Goal: Task Accomplishment & Management: Manage account settings

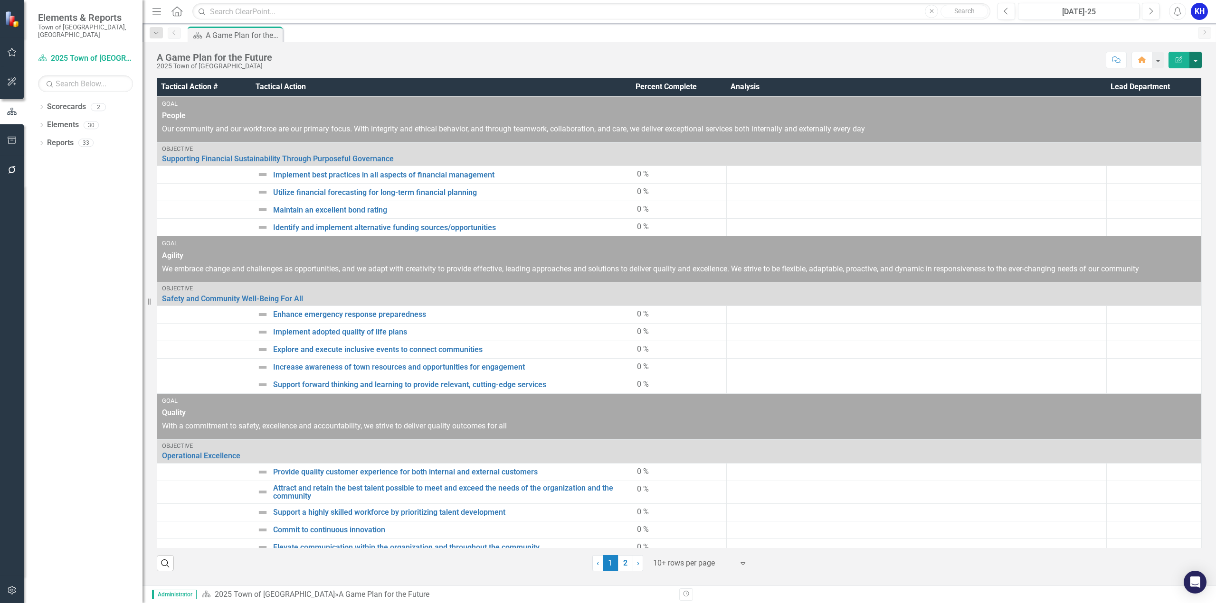
click at [1196, 58] on button "button" at bounding box center [1195, 60] width 12 height 17
click at [49, 138] on link "Reports" at bounding box center [60, 143] width 27 height 11
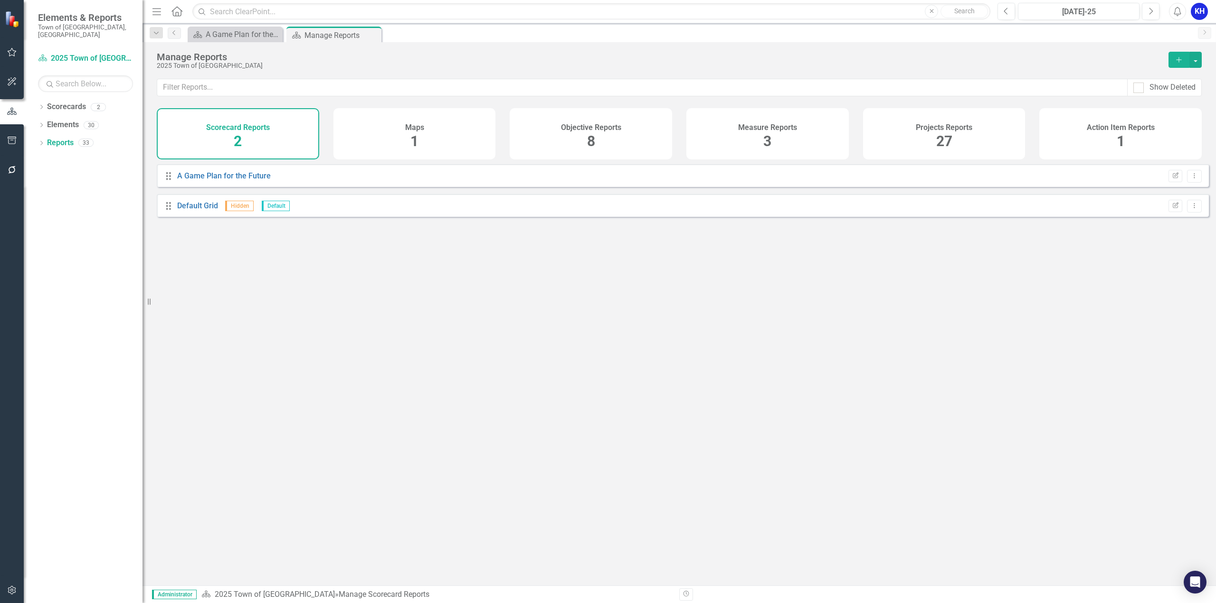
click at [393, 183] on div "Drag A Game Plan for the Future Edit Report Dropdown Menu" at bounding box center [683, 175] width 1052 height 23
click at [248, 180] on link "A Game Plan for the Future" at bounding box center [224, 175] width 94 height 9
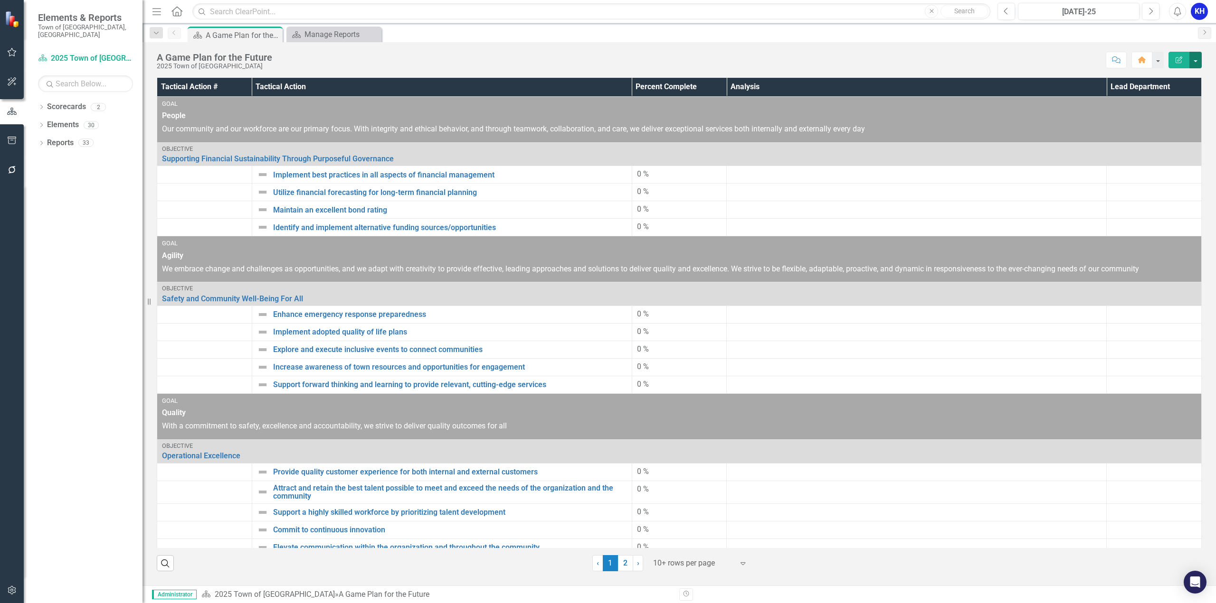
click at [1197, 63] on button "button" at bounding box center [1195, 60] width 12 height 17
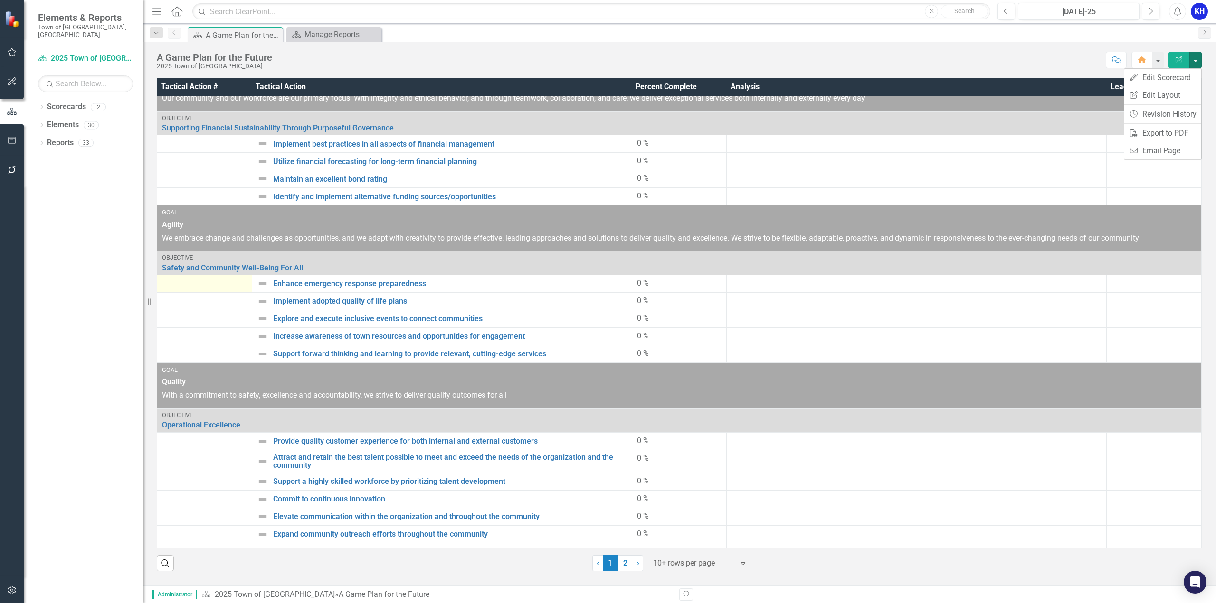
scroll to position [51, 0]
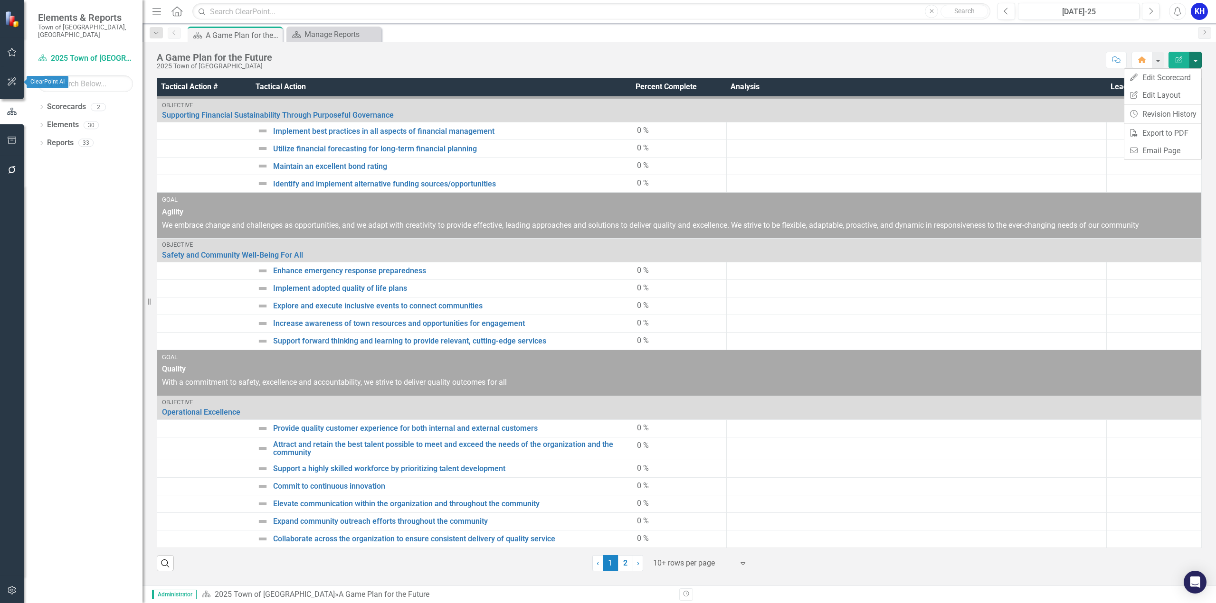
click at [9, 84] on icon "button" at bounding box center [12, 82] width 10 height 8
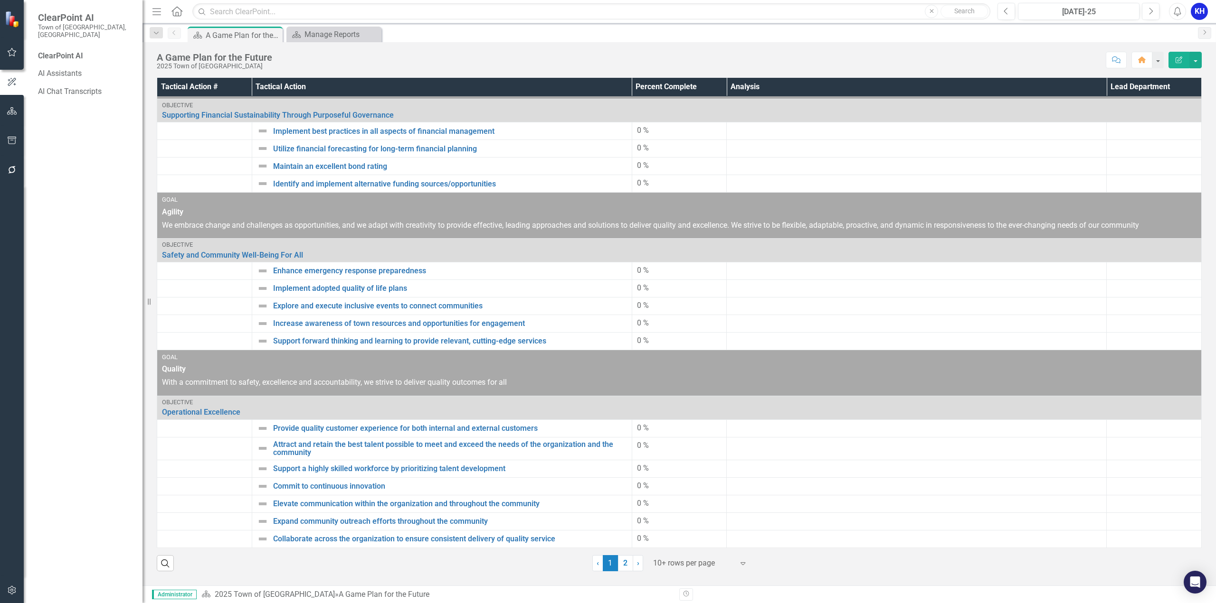
click at [75, 51] on div "ClearPoint AI" at bounding box center [85, 56] width 95 height 11
click at [74, 68] on link "AI Assistants" at bounding box center [85, 73] width 95 height 11
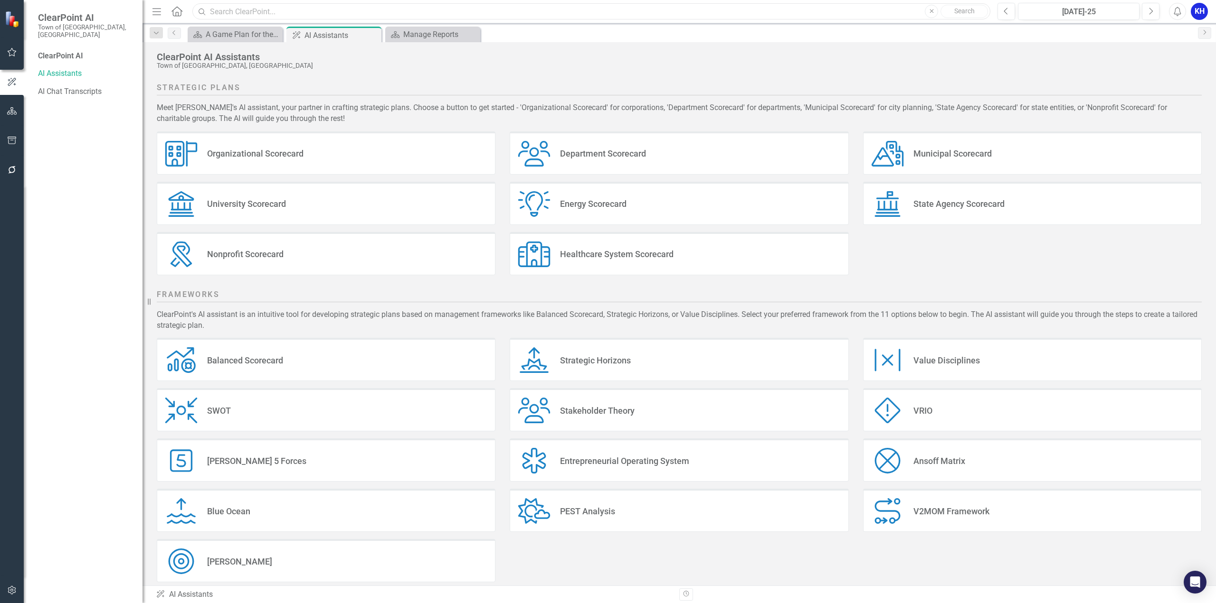
click at [321, 15] on input "text" at bounding box center [591, 11] width 798 height 17
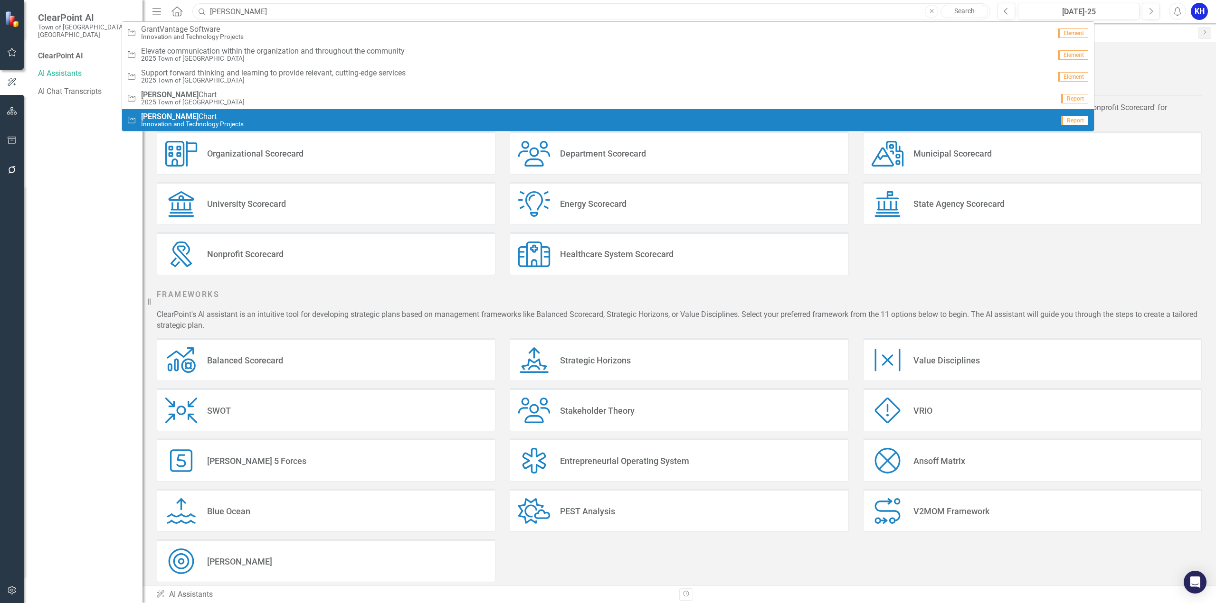
type input "[PERSON_NAME]"
click at [222, 121] on small "Innovation and Technology Projects" at bounding box center [192, 124] width 103 height 7
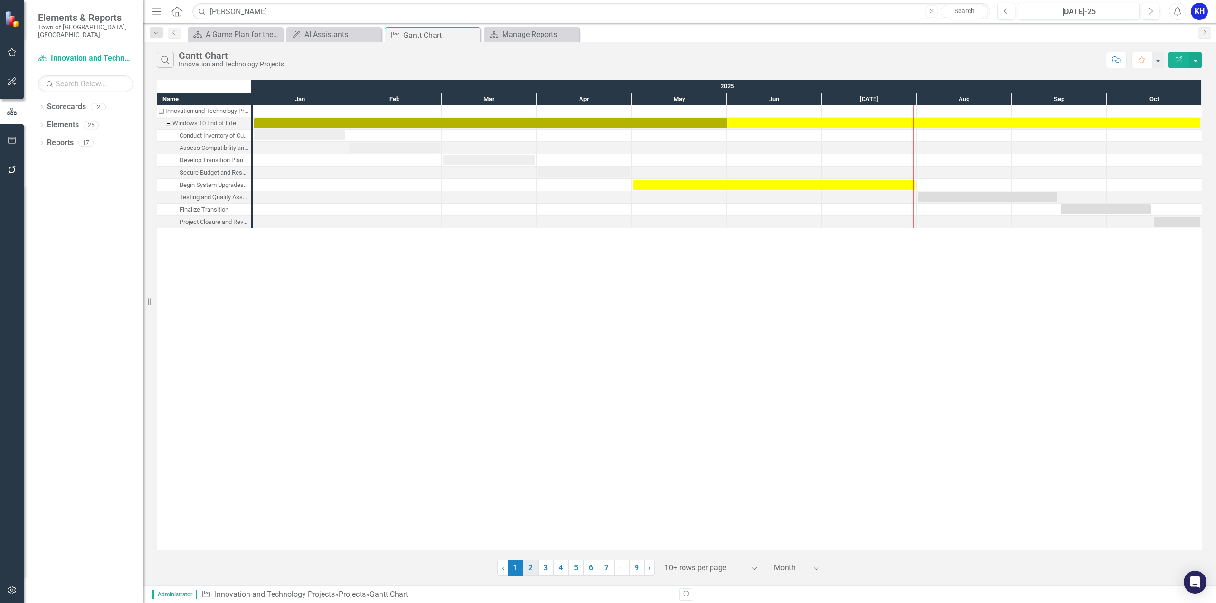
click at [531, 568] on link "2" at bounding box center [530, 568] width 15 height 16
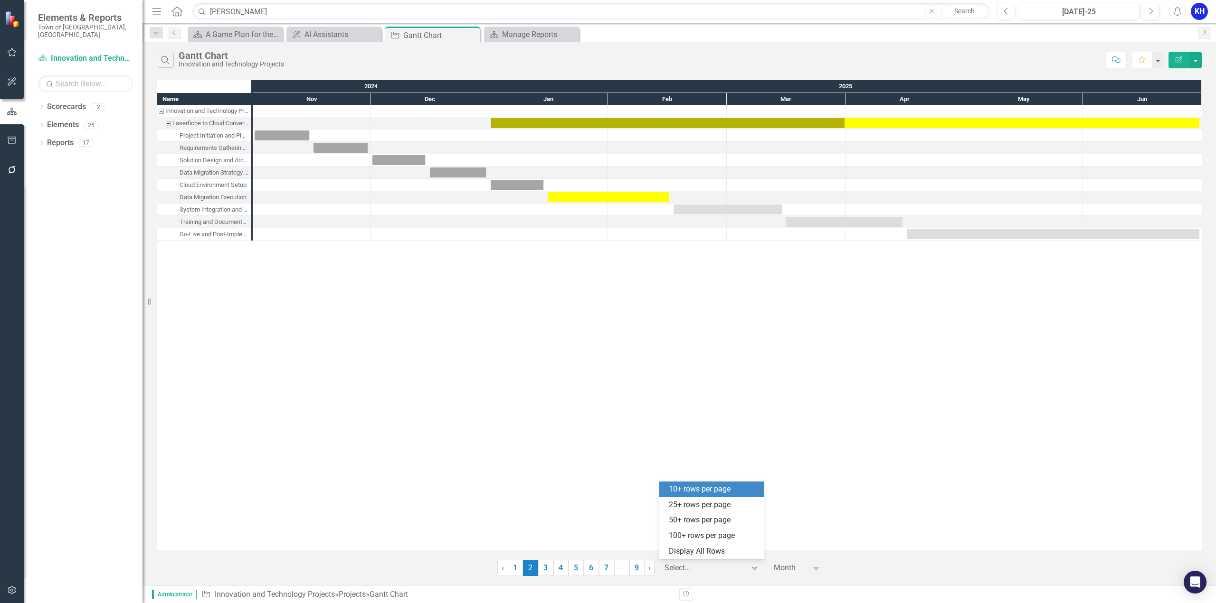
click at [752, 568] on icon "Expand" at bounding box center [753, 569] width 9 height 8
click at [726, 553] on div "Display All Rows" at bounding box center [713, 552] width 89 height 11
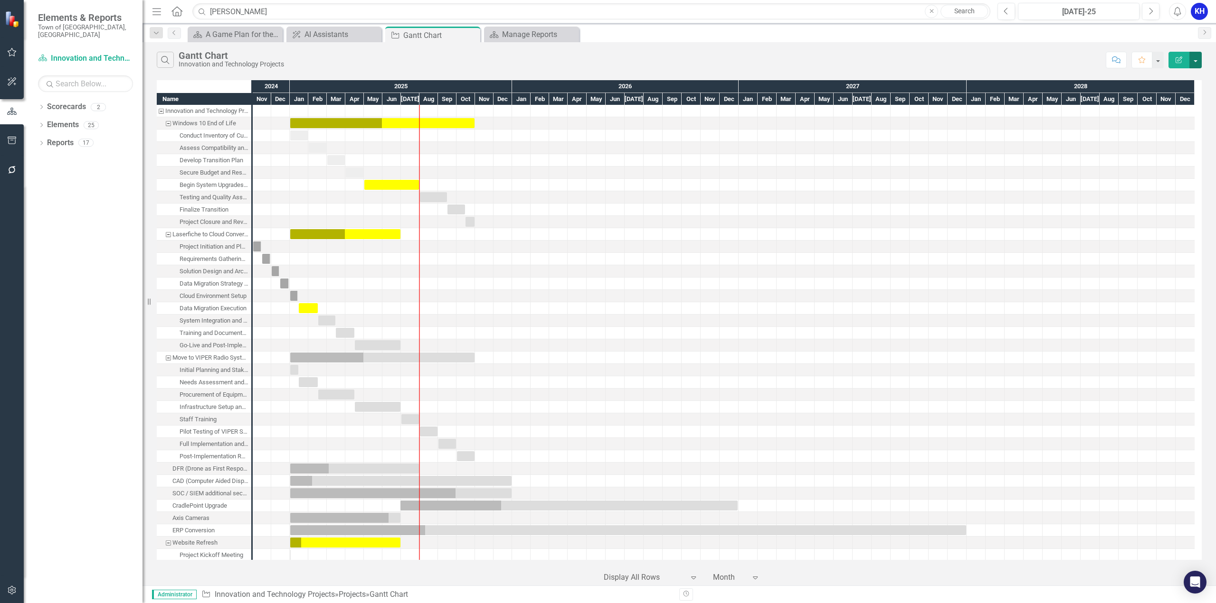
click at [1195, 61] on button "button" at bounding box center [1195, 60] width 12 height 17
click at [1178, 91] on link "PDF Export to PDF" at bounding box center [1163, 97] width 75 height 18
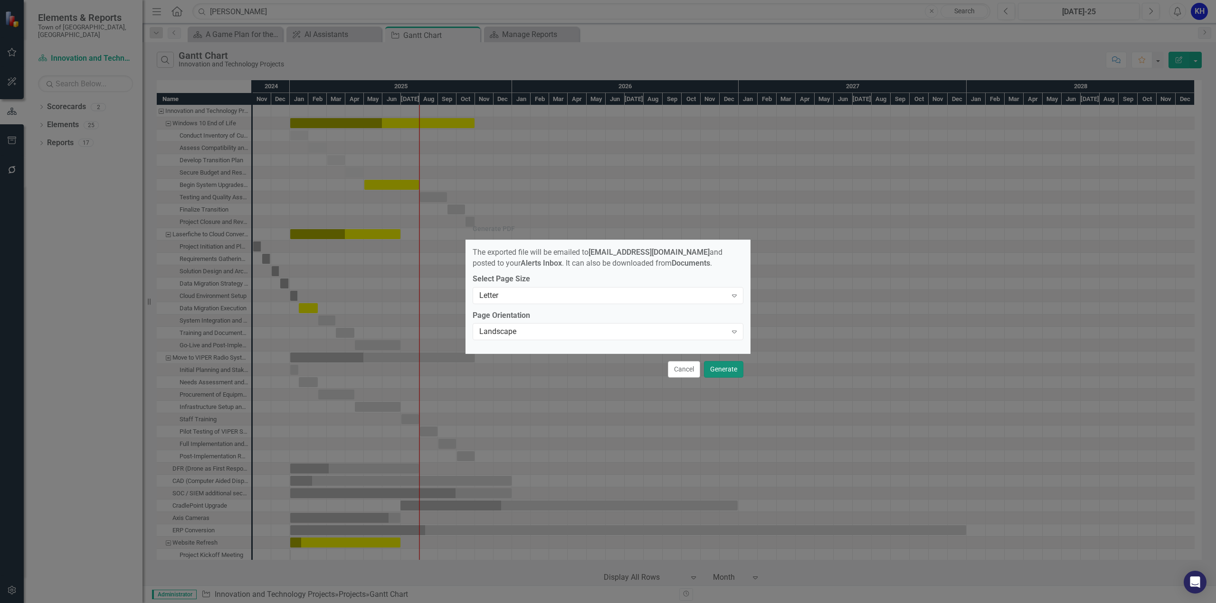
click at [717, 373] on button "Generate" at bounding box center [723, 369] width 39 height 17
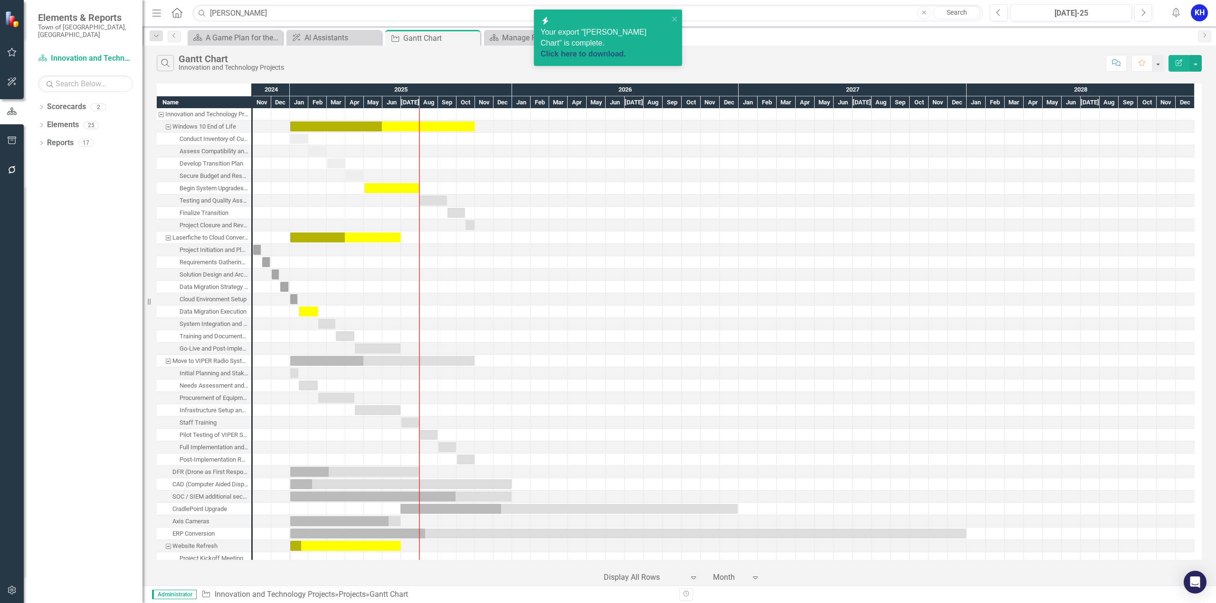
click at [602, 50] on link "Click here to download." at bounding box center [582, 54] width 85 height 8
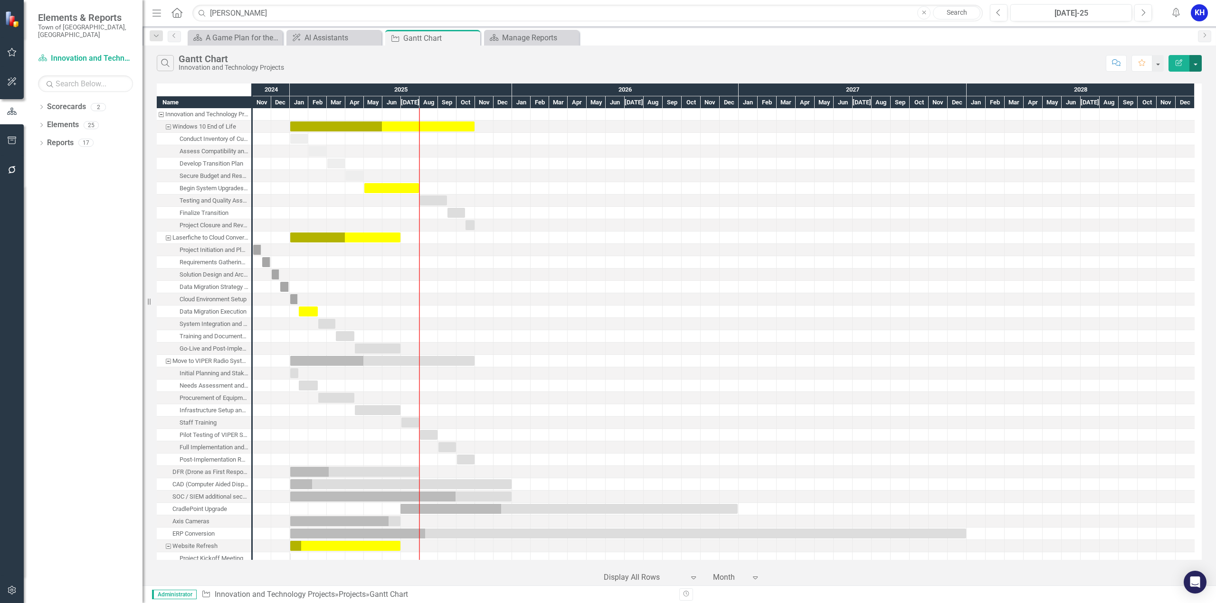
click at [1192, 61] on button "button" at bounding box center [1195, 63] width 12 height 17
click at [224, 35] on div "A Game Plan for the Future" at bounding box center [237, 38] width 63 height 12
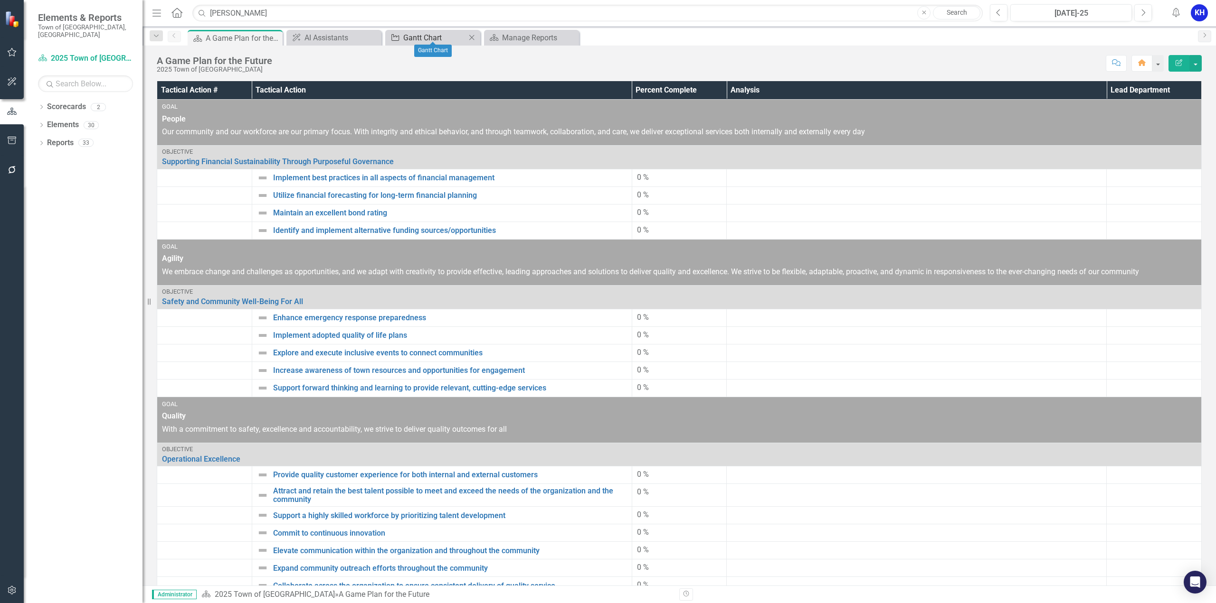
click at [422, 33] on div "Gantt Chart" at bounding box center [434, 38] width 63 height 12
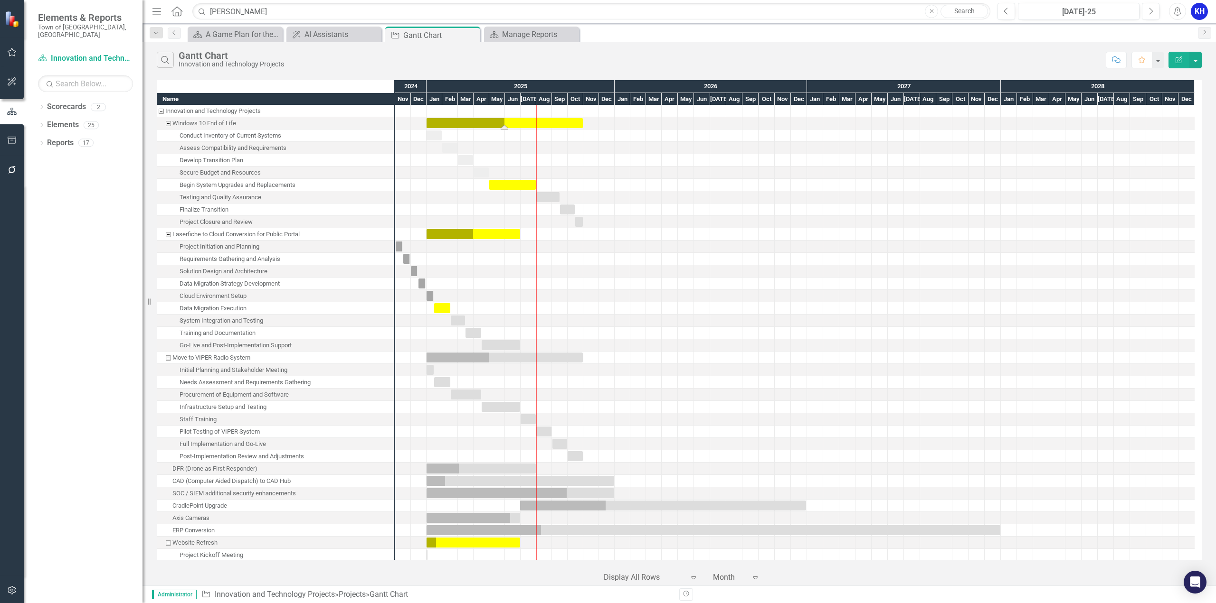
click at [532, 123] on div "Task: Start date: 2025-01-01 End date: 2025-10-31" at bounding box center [504, 123] width 156 height 10
click at [503, 127] on div "Task: Start date: 2025-01-01 End date: 2025-10-31" at bounding box center [504, 127] width 8 height 5
click at [541, 123] on div "Task: Start date: 2025-01-01 End date: 2025-10-31" at bounding box center [504, 123] width 156 height 10
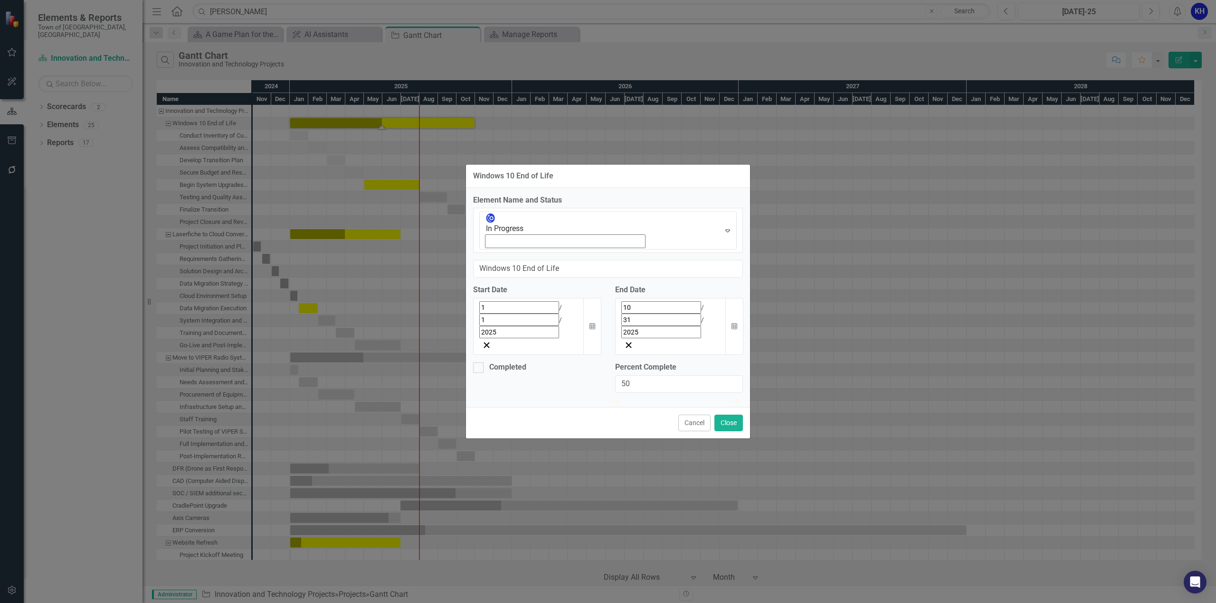
click at [488, 161] on div "Windows 10 End of Life Element Name and Status In Progress Expand Windows 10 En…" at bounding box center [607, 301] width 285 height 603
click at [723, 235] on icon "Expand" at bounding box center [727, 231] width 9 height 8
click at [541, 31] on div "Windows 10 End of Life Element Name and Status 6 results available. Use Up and …" at bounding box center [607, 301] width 285 height 603
click at [686, 415] on button "Cancel" at bounding box center [694, 423] width 32 height 17
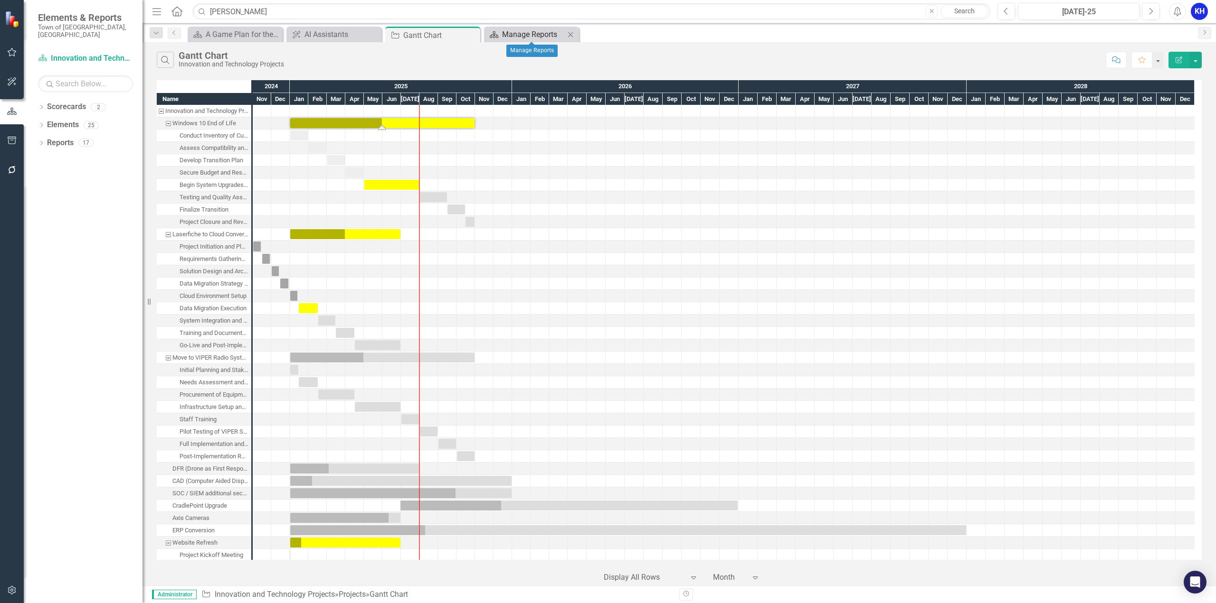
click at [505, 34] on div "Manage Reports" at bounding box center [533, 34] width 63 height 12
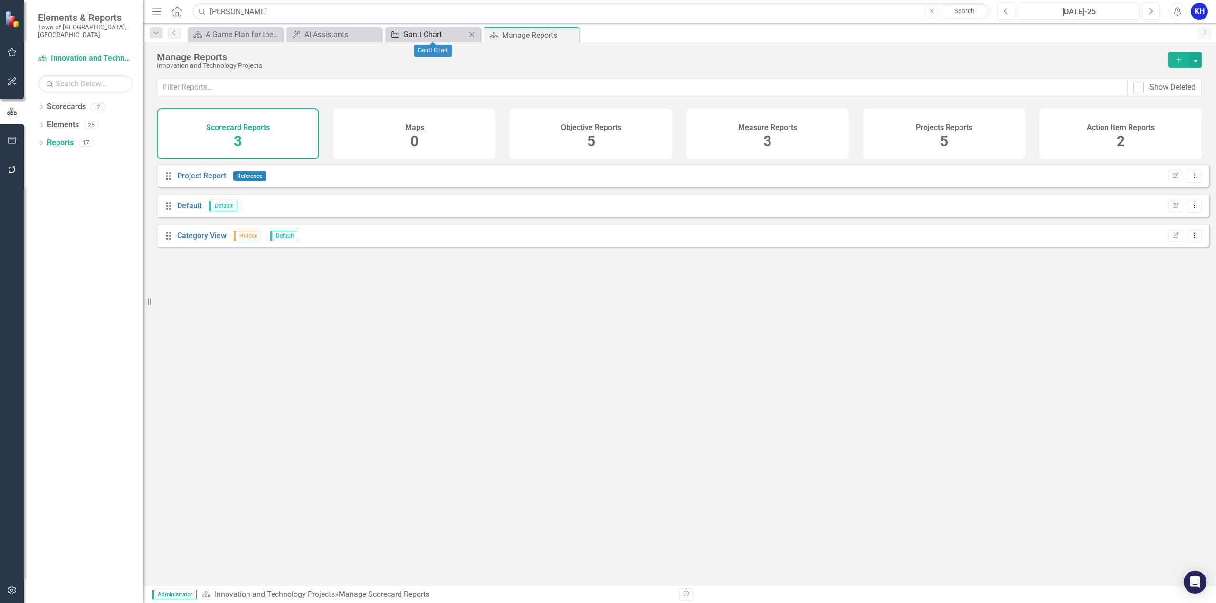
click at [418, 31] on div "Gantt Chart" at bounding box center [434, 34] width 63 height 12
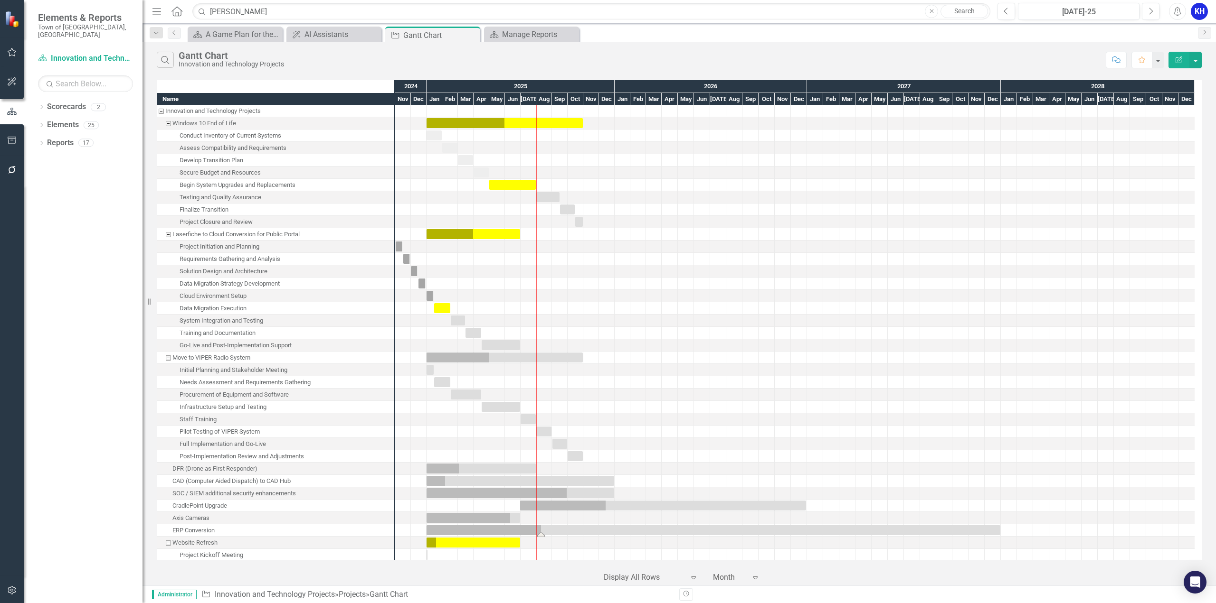
click at [552, 532] on div "Task: Start date: 2025-01-01 End date: 2027-12-31" at bounding box center [713, 531] width 574 height 10
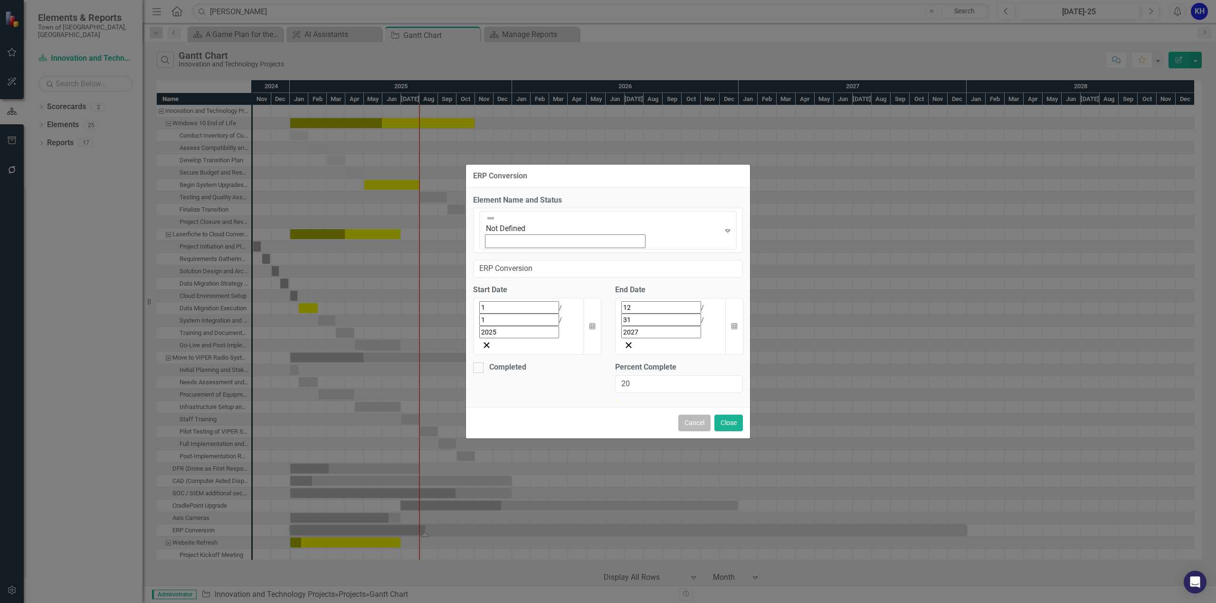
click at [684, 415] on button "Cancel" at bounding box center [694, 423] width 32 height 17
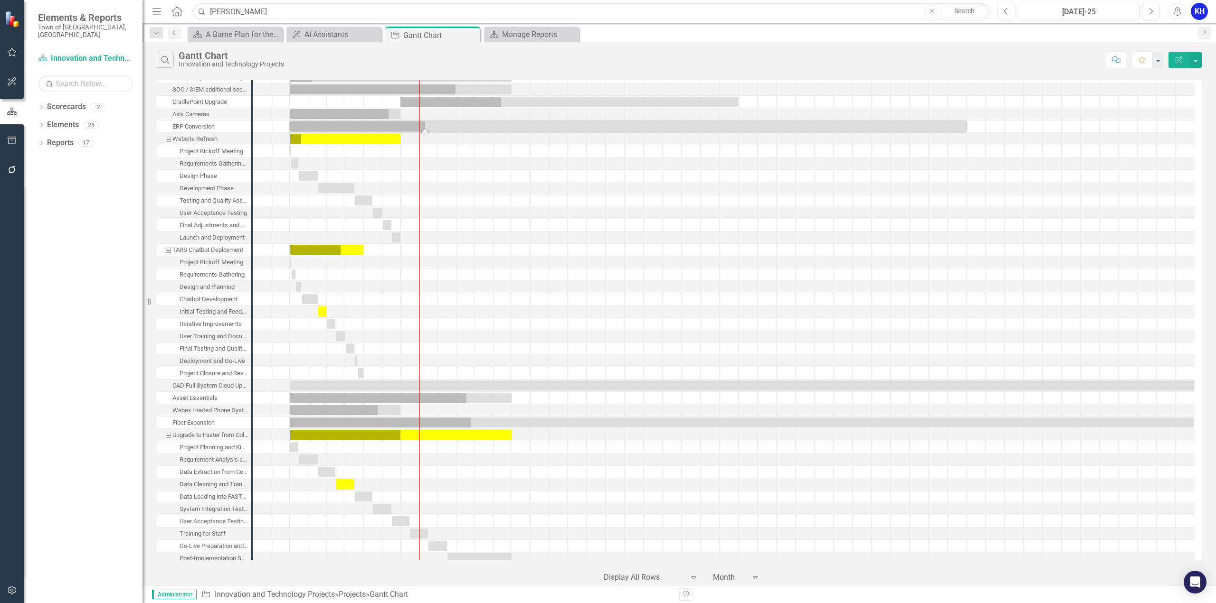
scroll to position [427, 0]
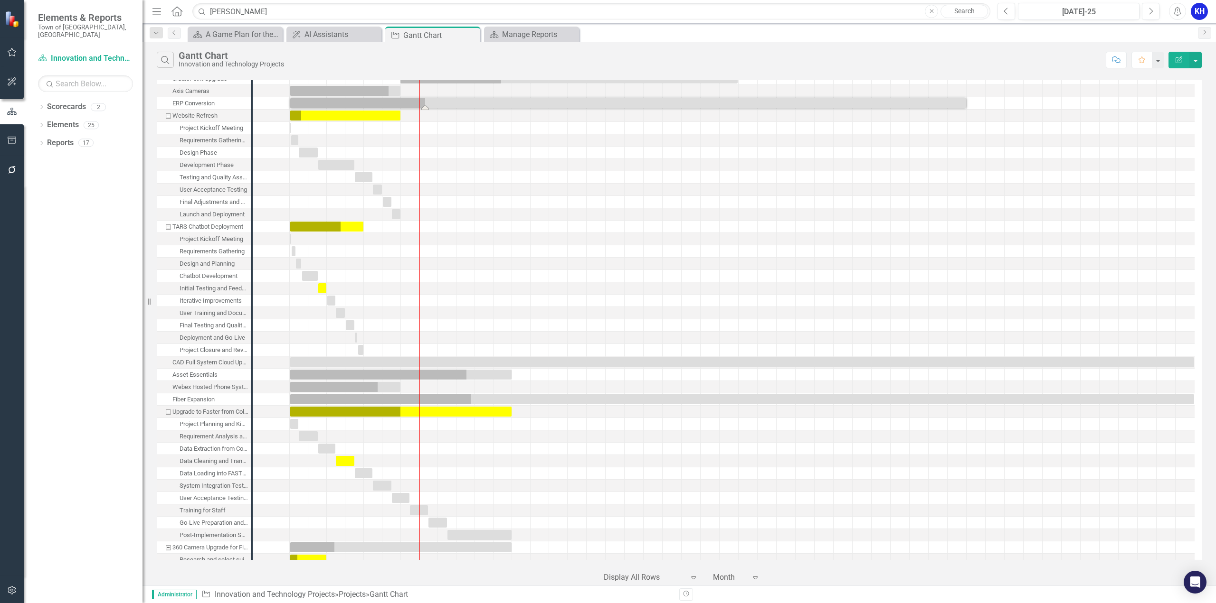
click at [194, 377] on div "Asset Essentials" at bounding box center [194, 375] width 45 height 12
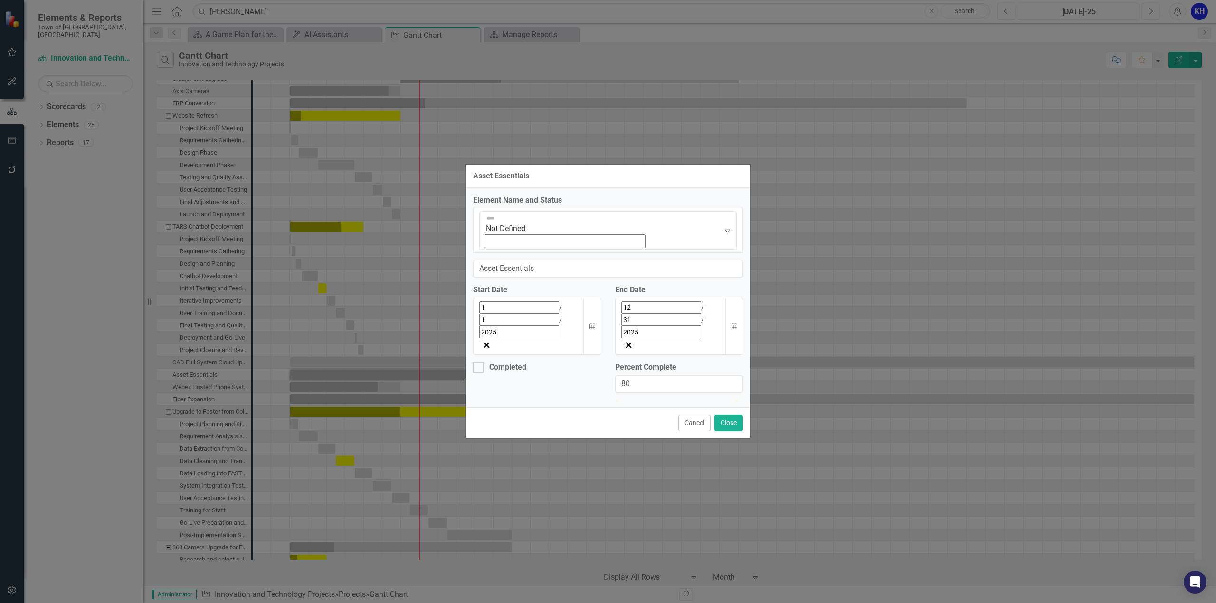
scroll to position [0, 0]
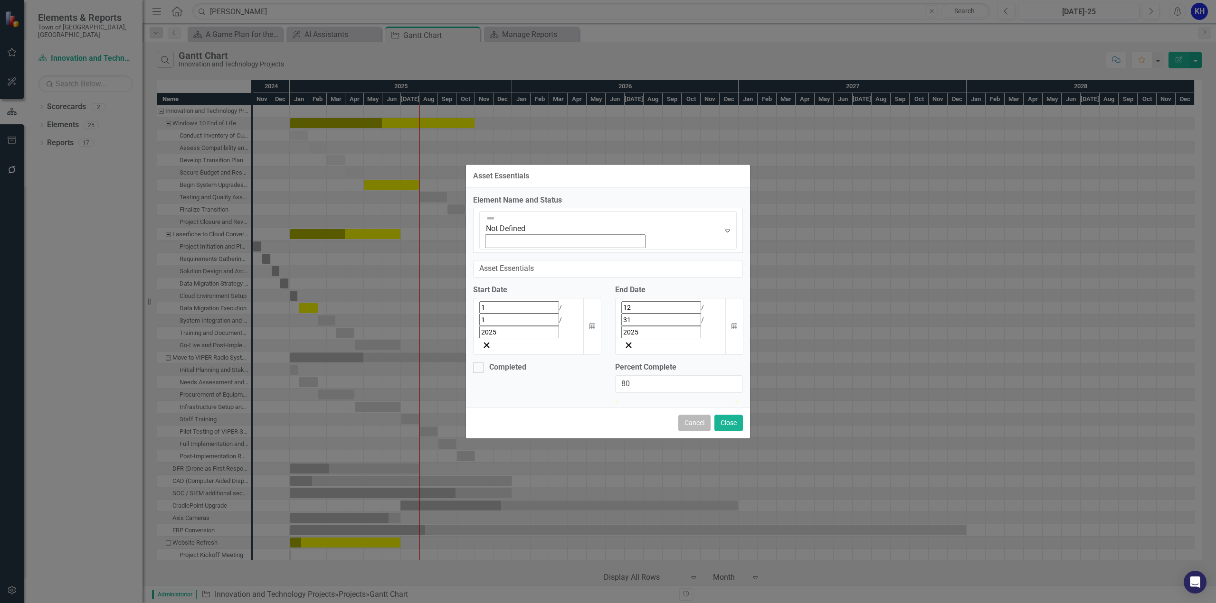
click at [684, 415] on button "Cancel" at bounding box center [694, 423] width 32 height 17
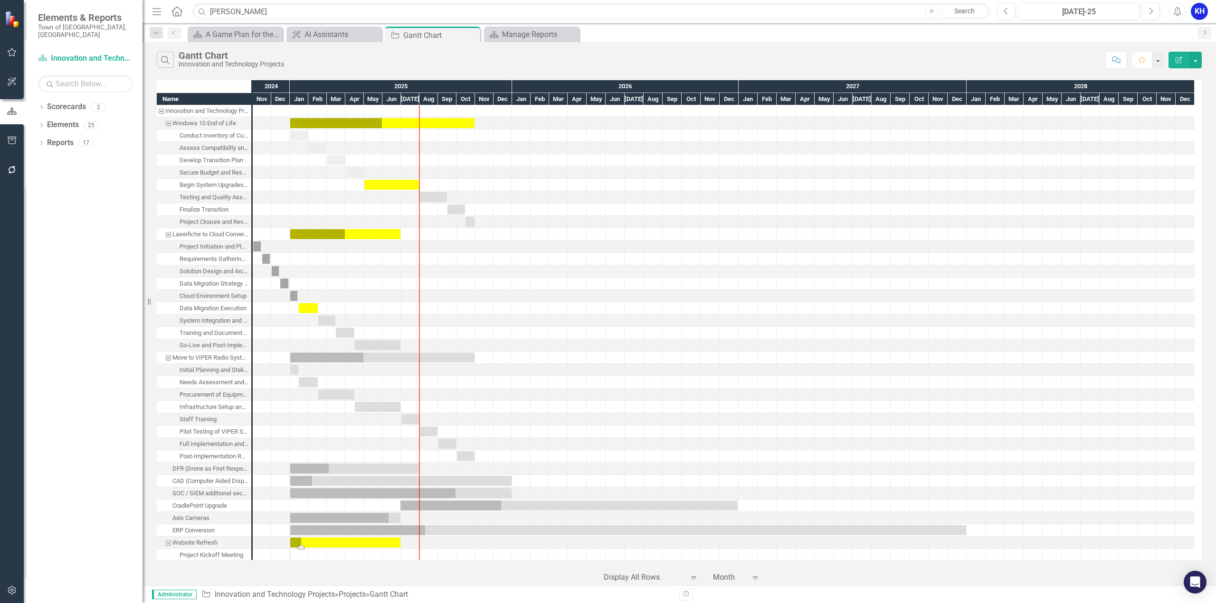
click at [319, 544] on div "Task: Start date: 2025-01-01 End date: 2025-06-30" at bounding box center [345, 543] width 110 height 10
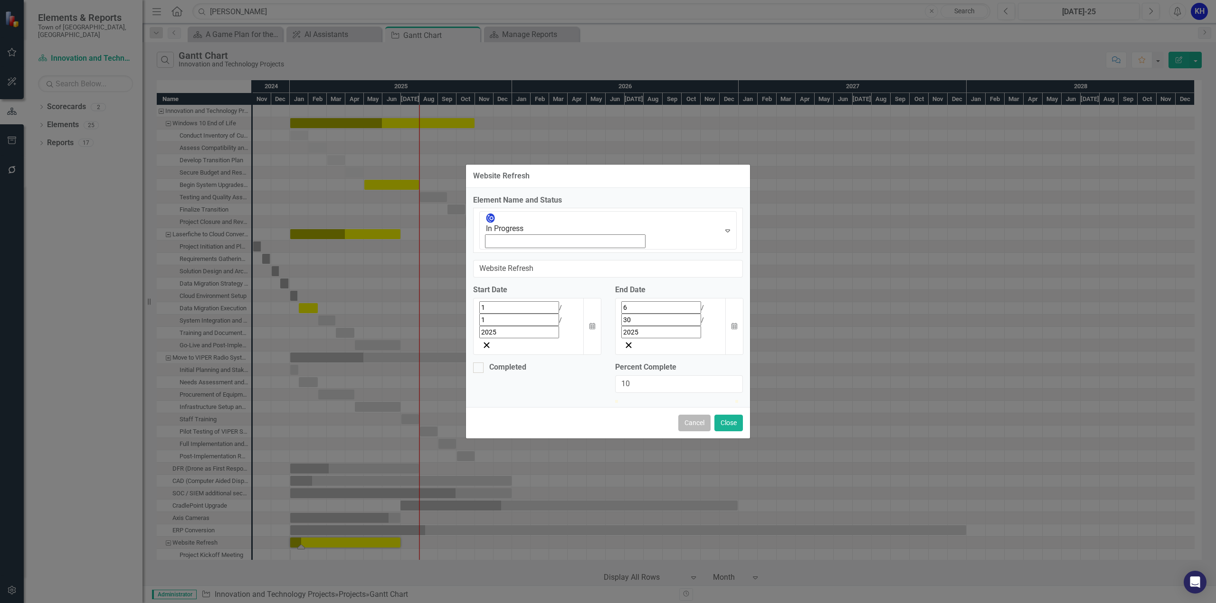
click at [694, 415] on button "Cancel" at bounding box center [694, 423] width 32 height 17
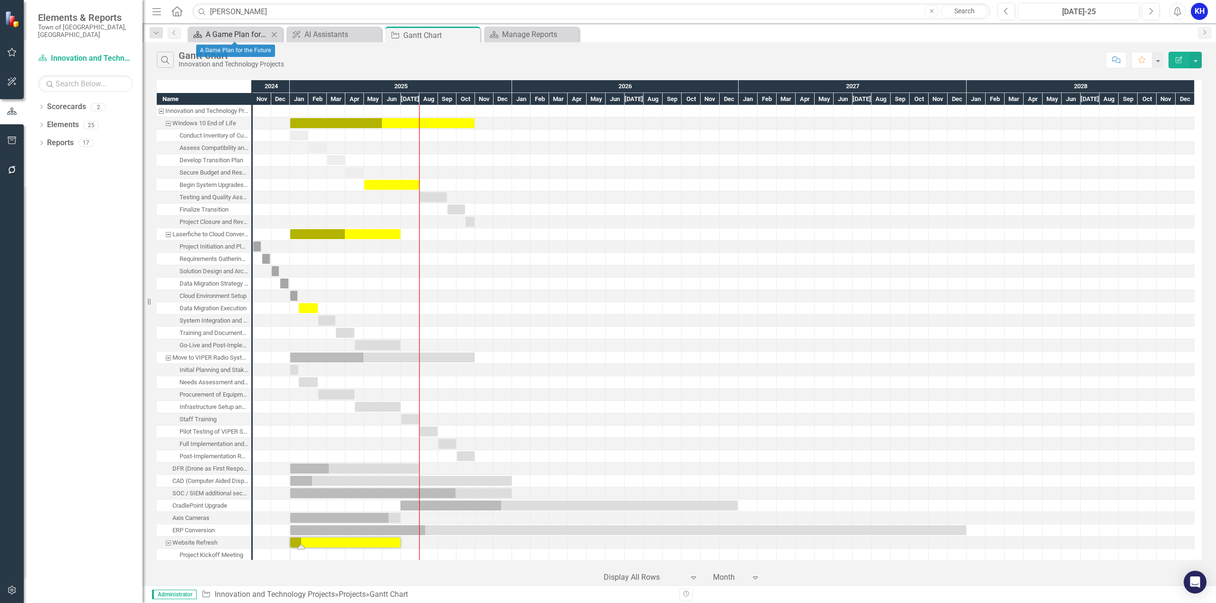
click at [246, 31] on div "A Game Plan for the Future" at bounding box center [237, 34] width 63 height 12
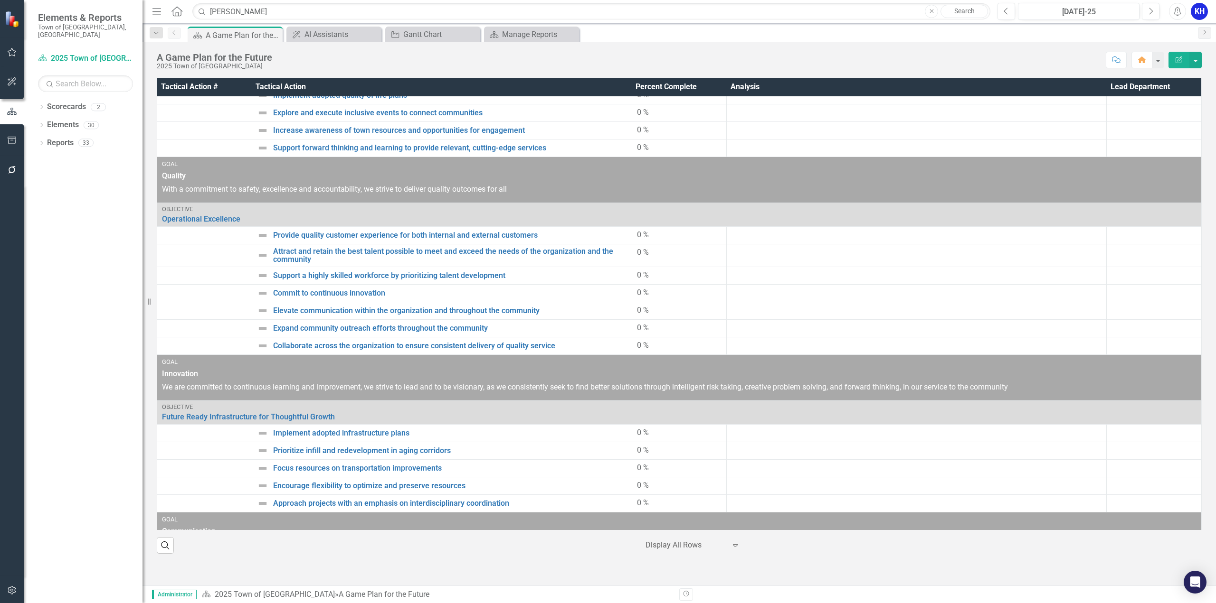
scroll to position [237, 0]
click at [333, 28] on div "AI Assistants" at bounding box center [335, 34] width 63 height 12
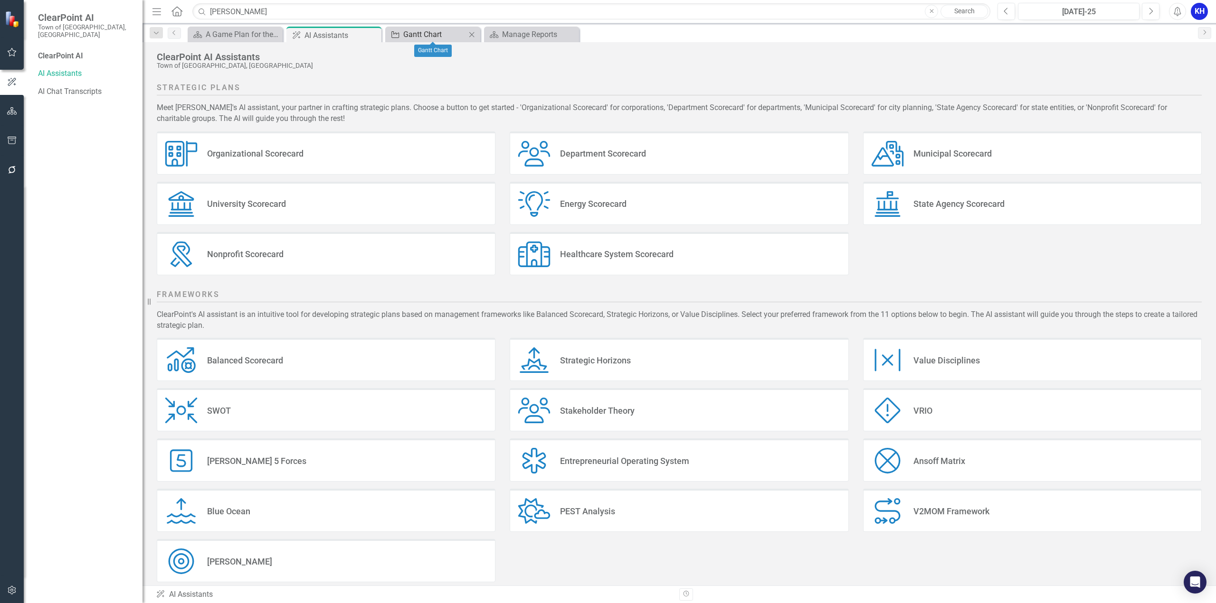
click at [421, 36] on div "Gantt Chart" at bounding box center [434, 34] width 63 height 12
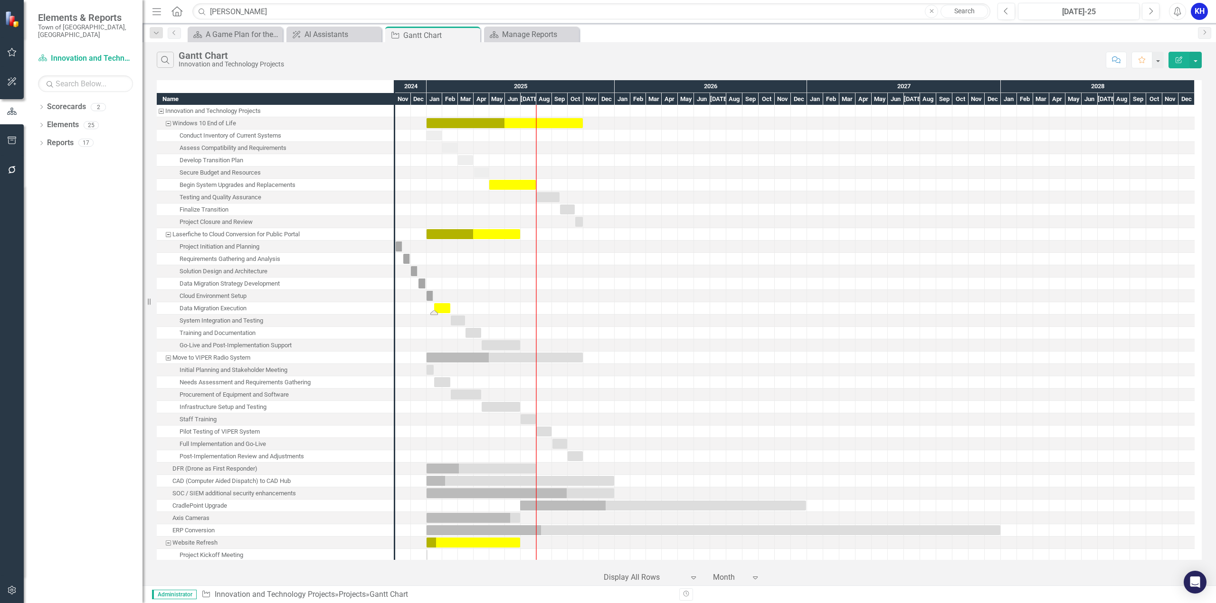
click at [440, 306] on div "Task: Start date: 2025-01-16 End date: 2025-02-15" at bounding box center [442, 308] width 16 height 10
click at [1159, 58] on button "button" at bounding box center [1157, 60] width 12 height 17
click at [981, 40] on div "Scorecard A Game Plan for the Future Close ClearPoint AI AI Assistants Close Pr…" at bounding box center [689, 34] width 1007 height 15
click at [442, 306] on div "Task: Start date: 2025-01-16 End date: 2025-02-15" at bounding box center [442, 308] width 16 height 10
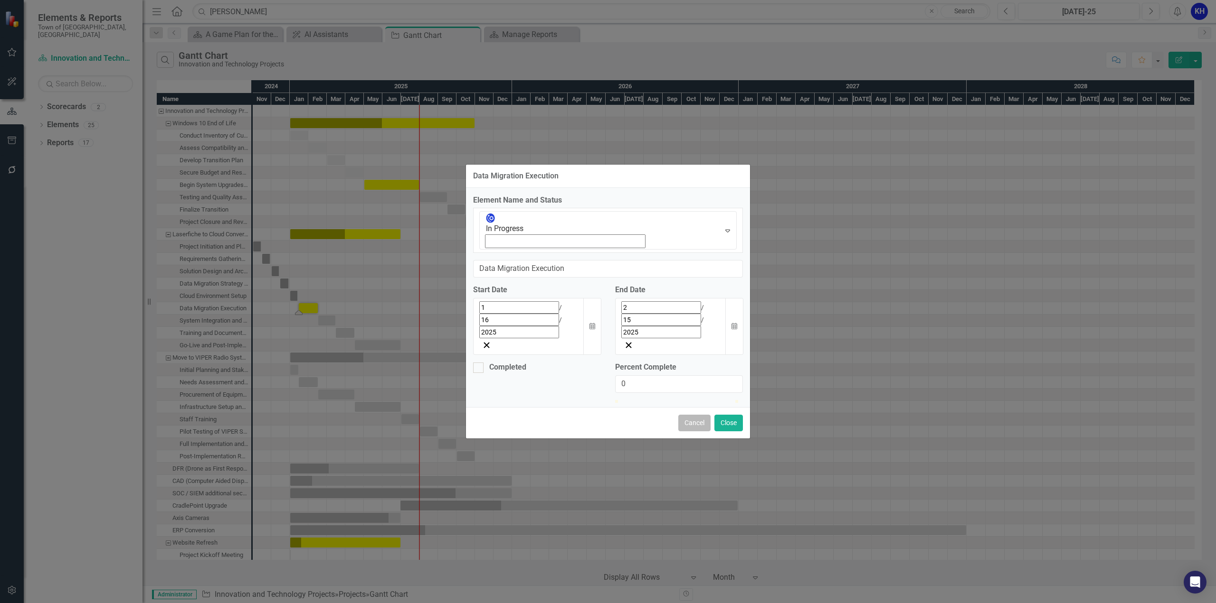
click at [695, 415] on button "Cancel" at bounding box center [694, 423] width 32 height 17
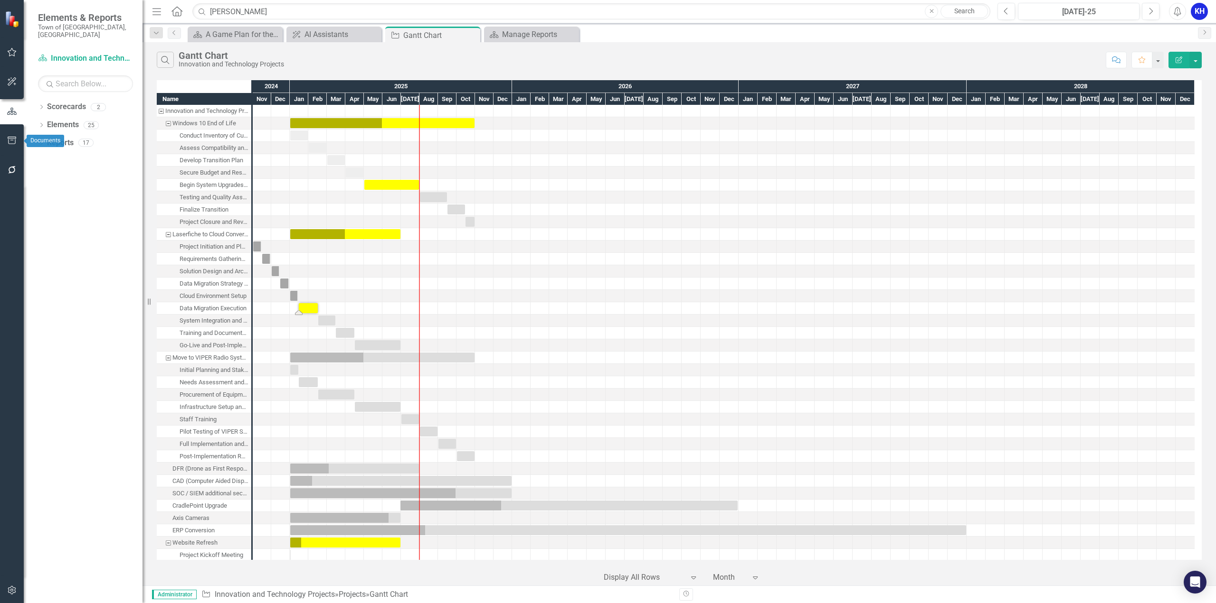
click at [15, 139] on icon "button" at bounding box center [12, 141] width 9 height 8
click at [10, 14] on img at bounding box center [13, 19] width 17 height 17
click at [10, 17] on img at bounding box center [13, 19] width 17 height 17
click at [10, 169] on icon "button" at bounding box center [12, 170] width 8 height 8
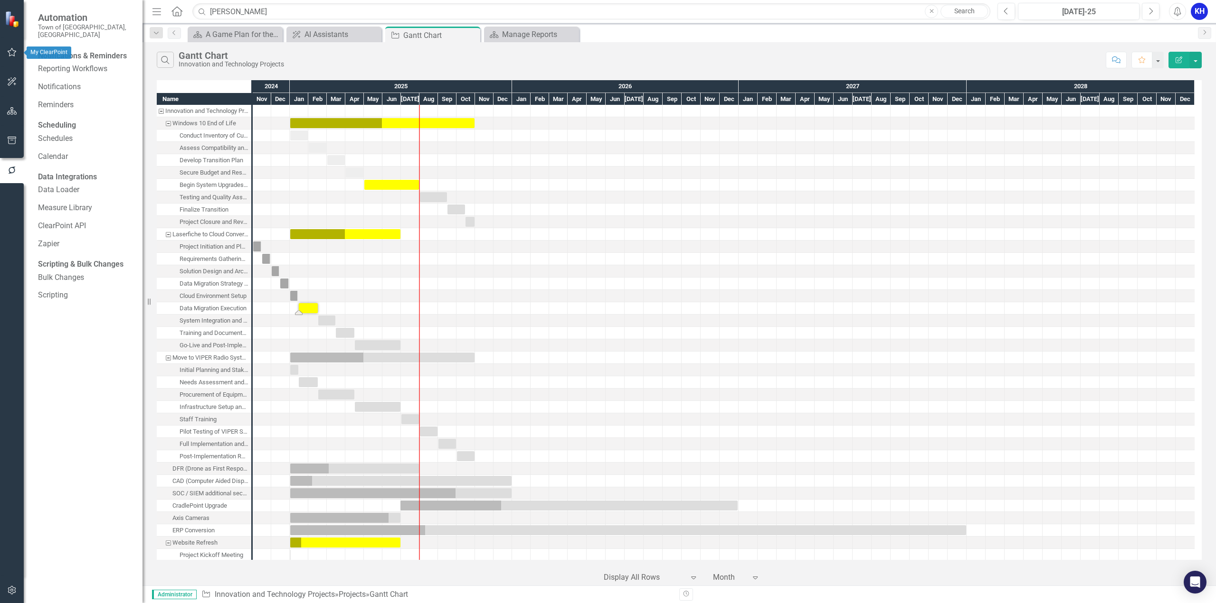
click at [12, 57] on button "button" at bounding box center [11, 53] width 21 height 20
click at [66, 178] on link "Alert Inbox" at bounding box center [66, 172] width 38 height 11
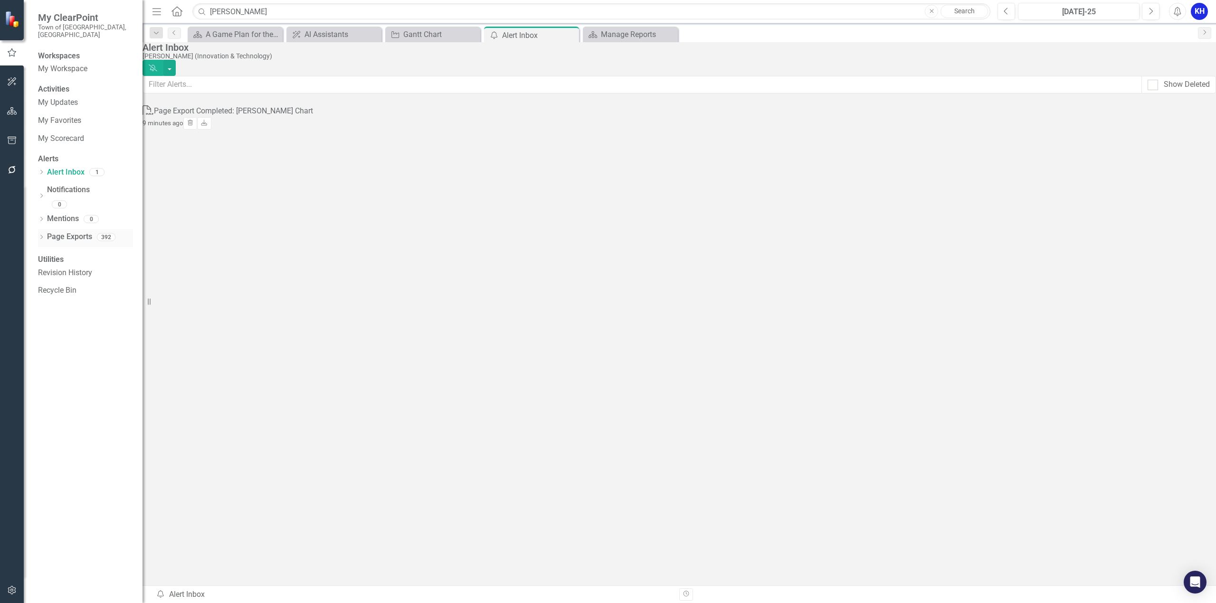
click at [38, 236] on icon "Dropdown" at bounding box center [41, 238] width 7 height 5
click at [57, 66] on link "My Workspace" at bounding box center [85, 69] width 95 height 11
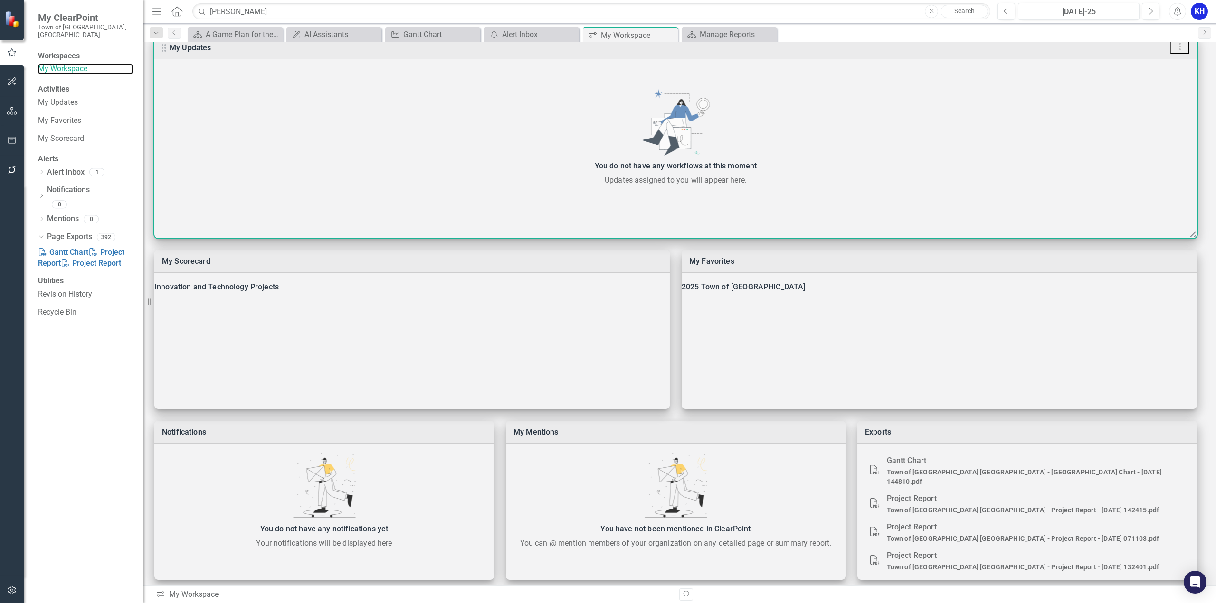
scroll to position [54, 0]
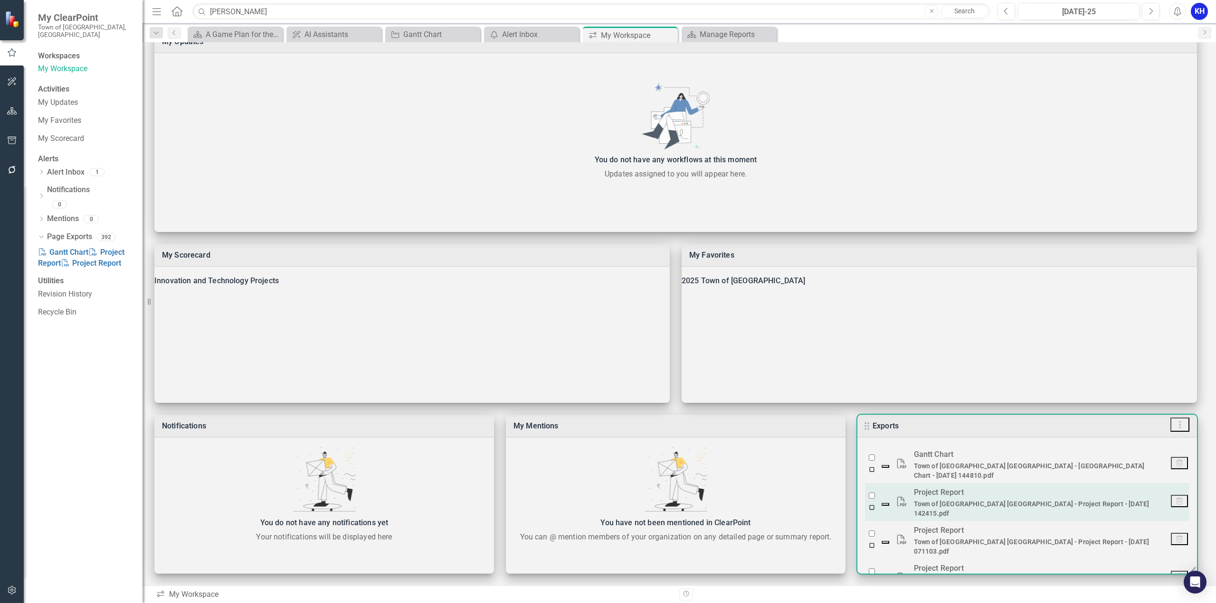
click at [936, 500] on link "Town of [GEOGRAPHIC_DATA] [GEOGRAPHIC_DATA] - Project Report - [DATE] 142415.pdf" at bounding box center [1032, 508] width 236 height 17
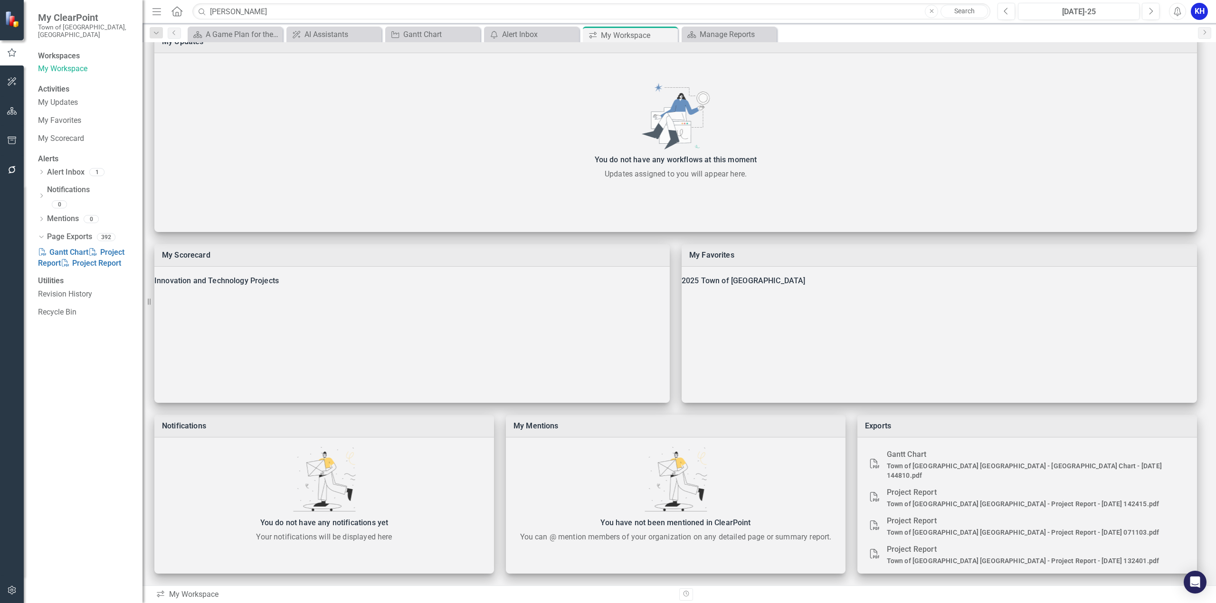
click at [161, 13] on icon "Menu" at bounding box center [157, 11] width 12 height 10
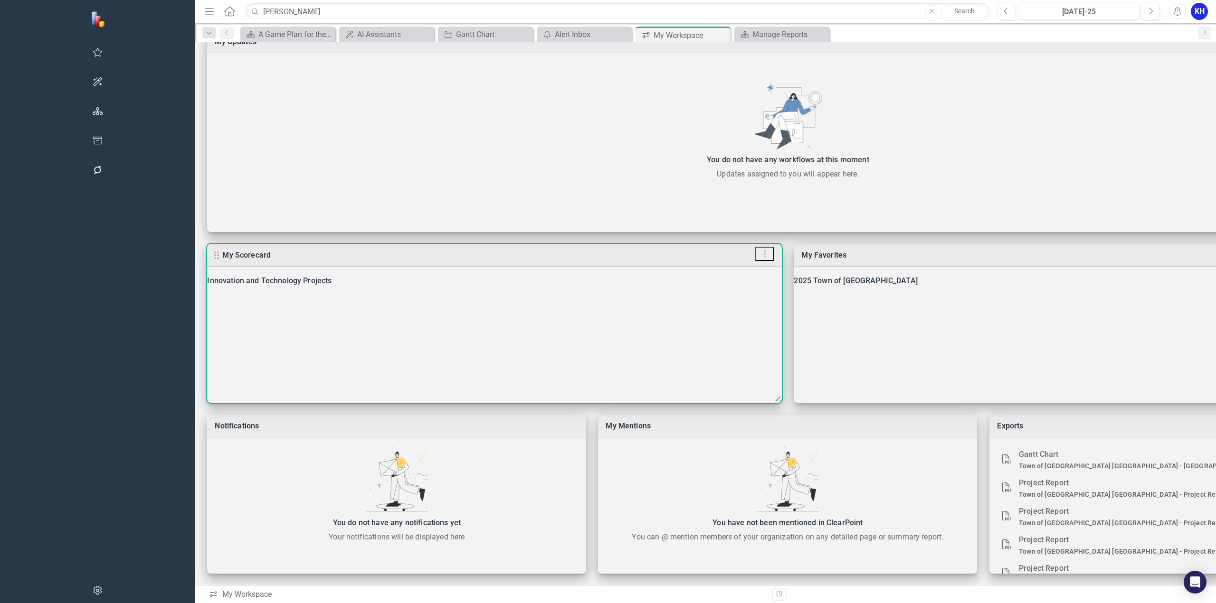
click at [207, 284] on div "Innovation and Technology Projects" at bounding box center [494, 280] width 575 height 13
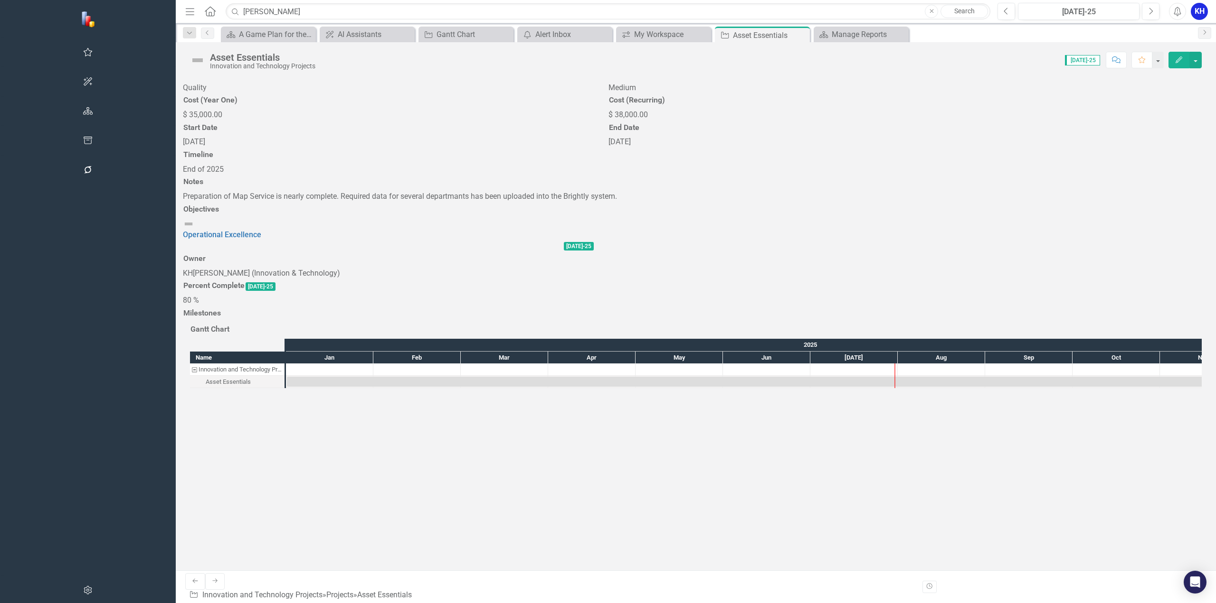
click at [594, 322] on div at bounding box center [388, 322] width 411 height 0
click at [221, 309] on h3 "Milestones" at bounding box center [202, 313] width 38 height 9
click at [1199, 64] on button "button" at bounding box center [1195, 60] width 12 height 17
click at [1150, 82] on link "Edit Edit Projects" at bounding box center [1142, 78] width 115 height 18
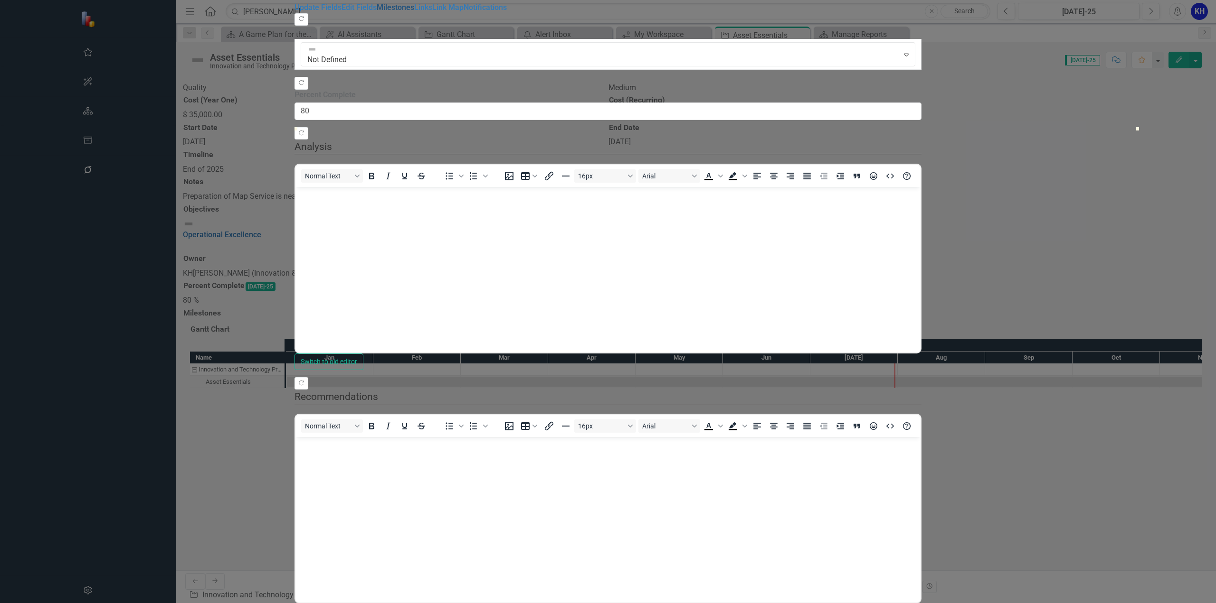
click at [377, 12] on link "Milestones" at bounding box center [396, 7] width 38 height 9
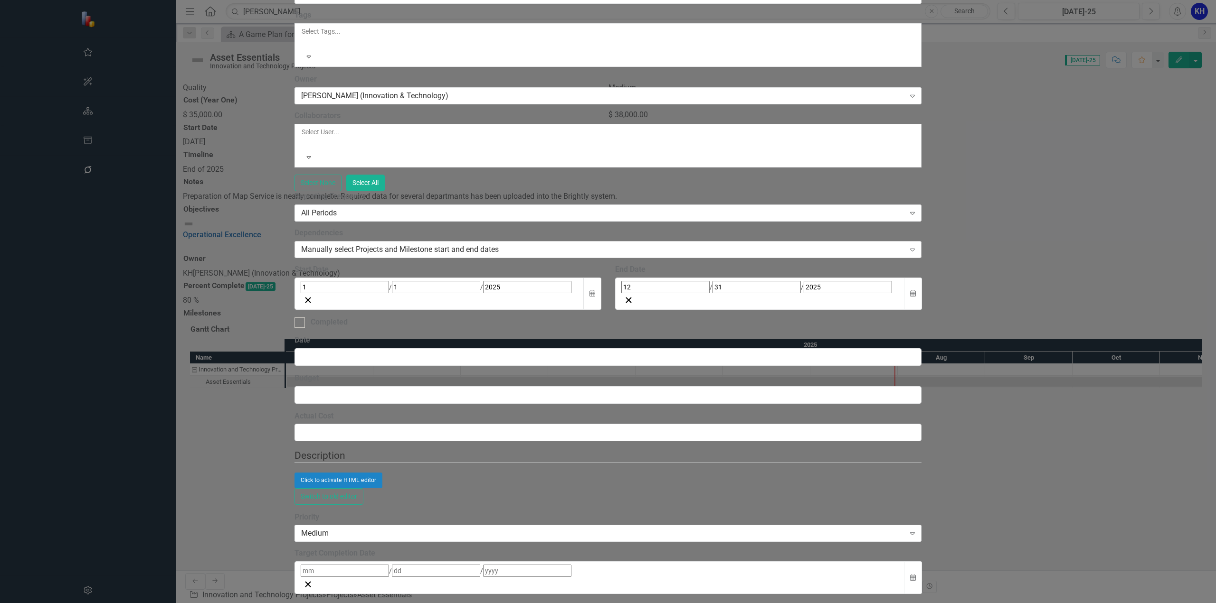
click at [459, 255] on div "Manually select Projects and Milestone start and end dates" at bounding box center [602, 249] width 603 height 11
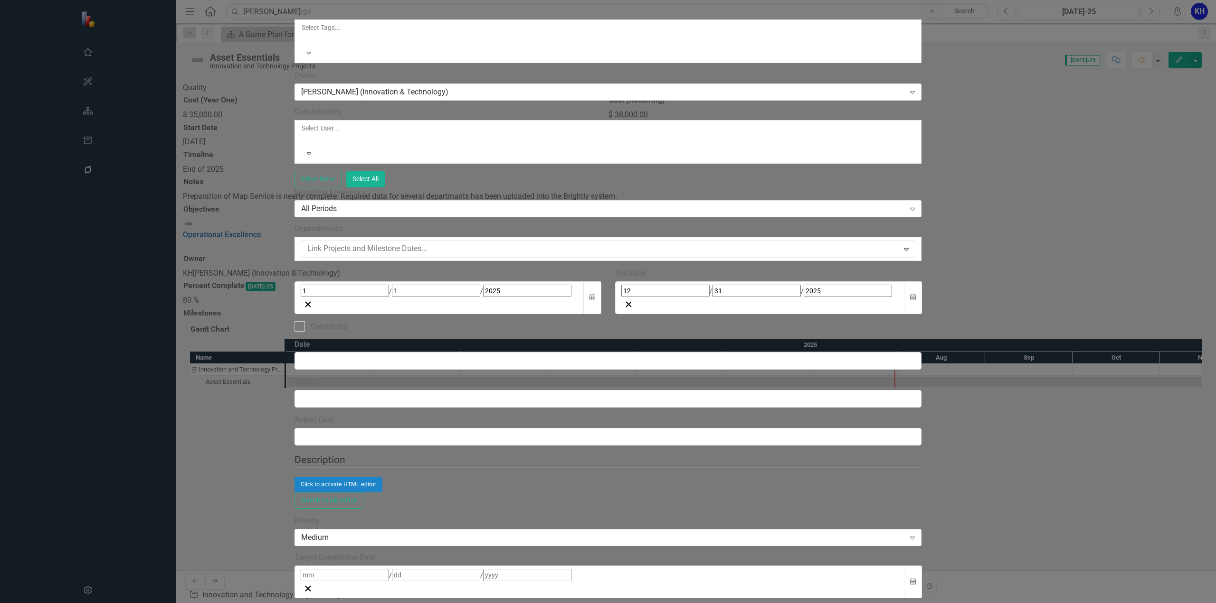
click at [455, 235] on label "Dependencies" at bounding box center [607, 229] width 627 height 11
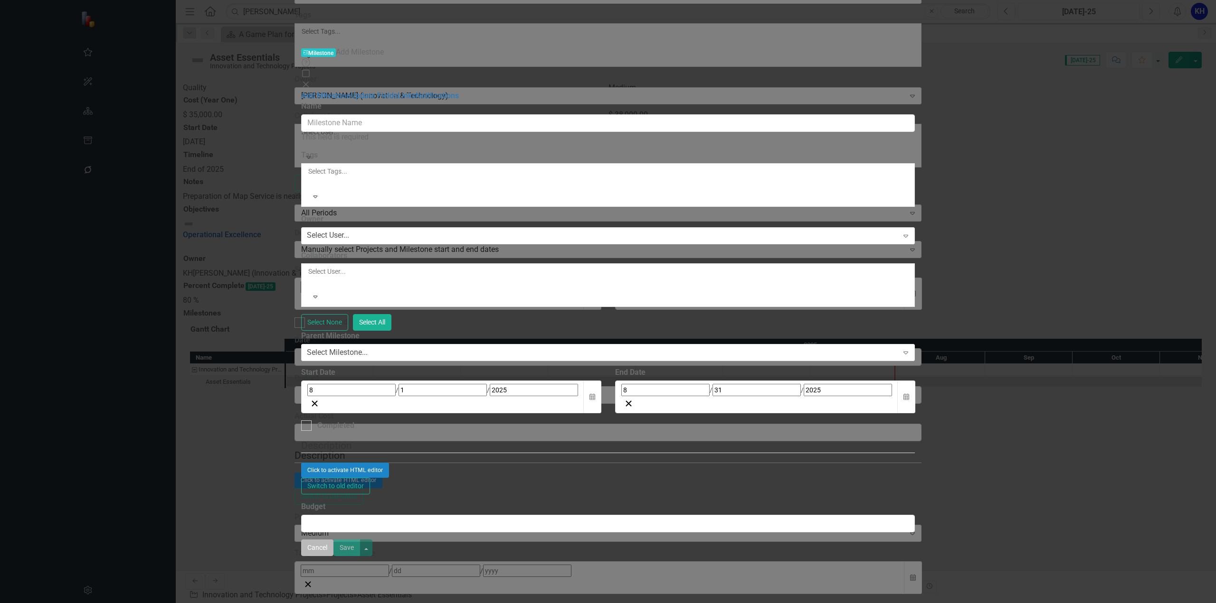
click at [333, 556] on button "Cancel" at bounding box center [317, 548] width 32 height 17
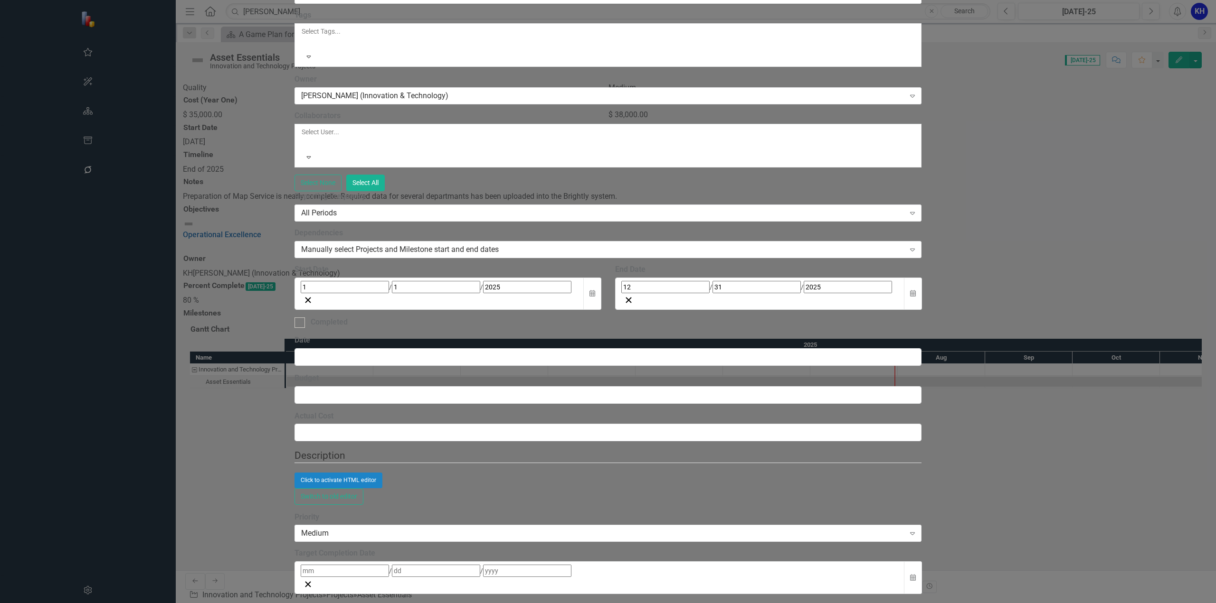
click at [294, 461] on div "Projects Projects Asset Essentials Help Maximize Close Update Fields Edit Field…" at bounding box center [607, 301] width 627 height 2069
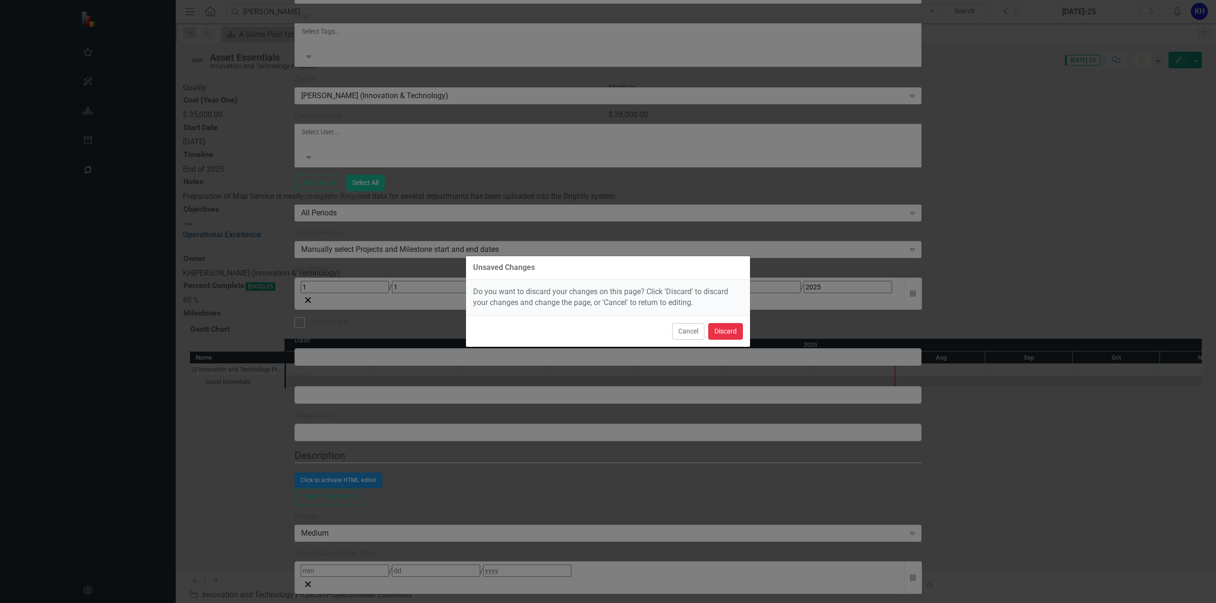
click at [719, 329] on button "Discard" at bounding box center [725, 331] width 35 height 17
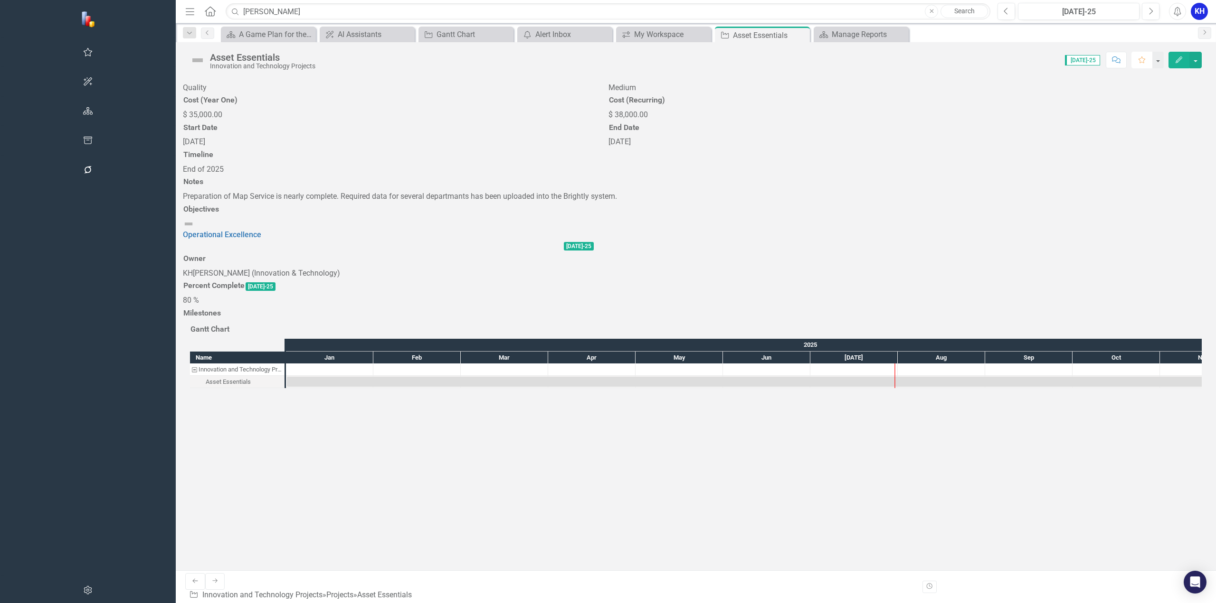
click at [1139, 62] on icon "Favorite" at bounding box center [1141, 60] width 9 height 7
click at [436, 31] on div "Gantt Chart" at bounding box center [467, 34] width 63 height 12
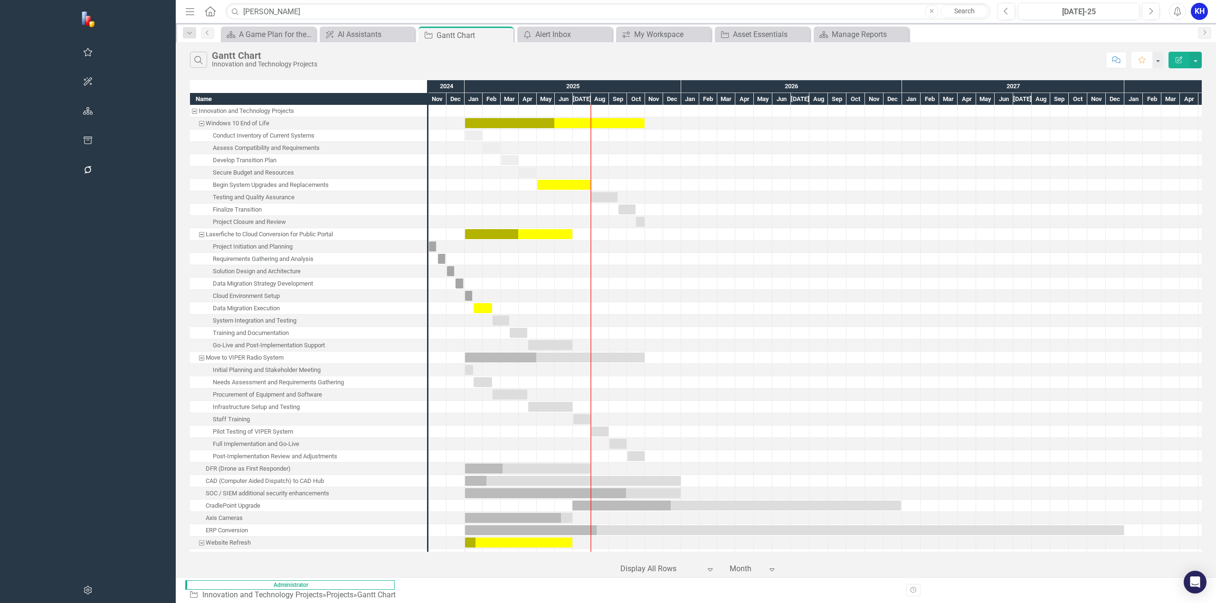
click at [1140, 62] on icon "Favorite" at bounding box center [1141, 60] width 9 height 7
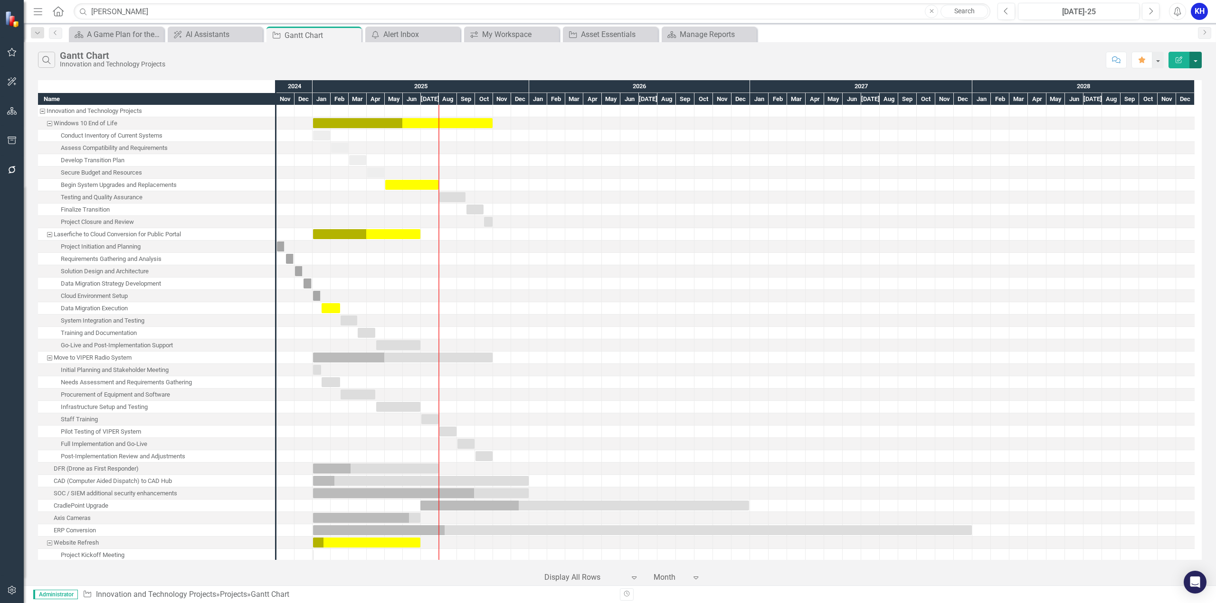
click at [1196, 62] on button "button" at bounding box center [1195, 60] width 12 height 17
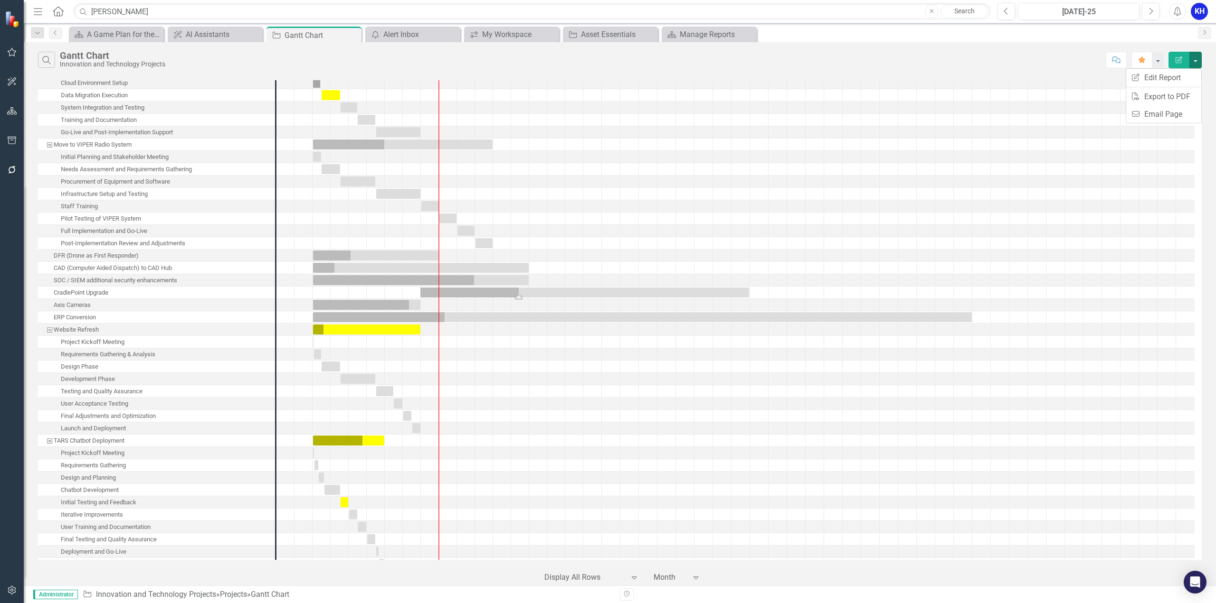
scroll to position [212, 0]
click at [373, 442] on div "Task: Start date: 2025-01-01 End date: 2025-04-30" at bounding box center [348, 442] width 71 height 10
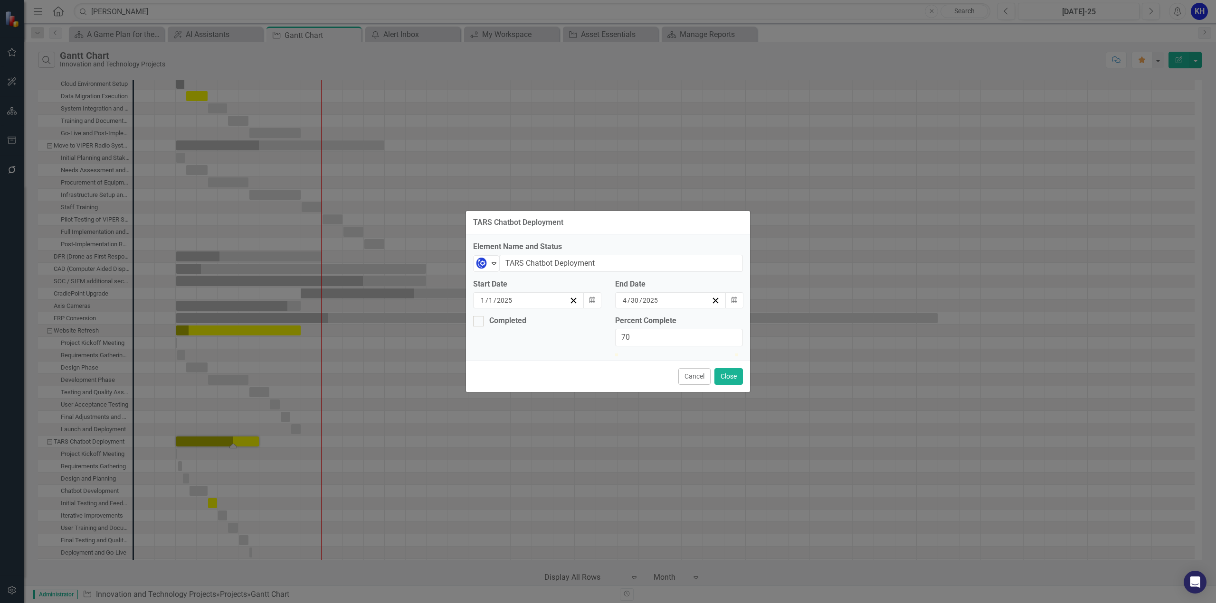
scroll to position [0, 0]
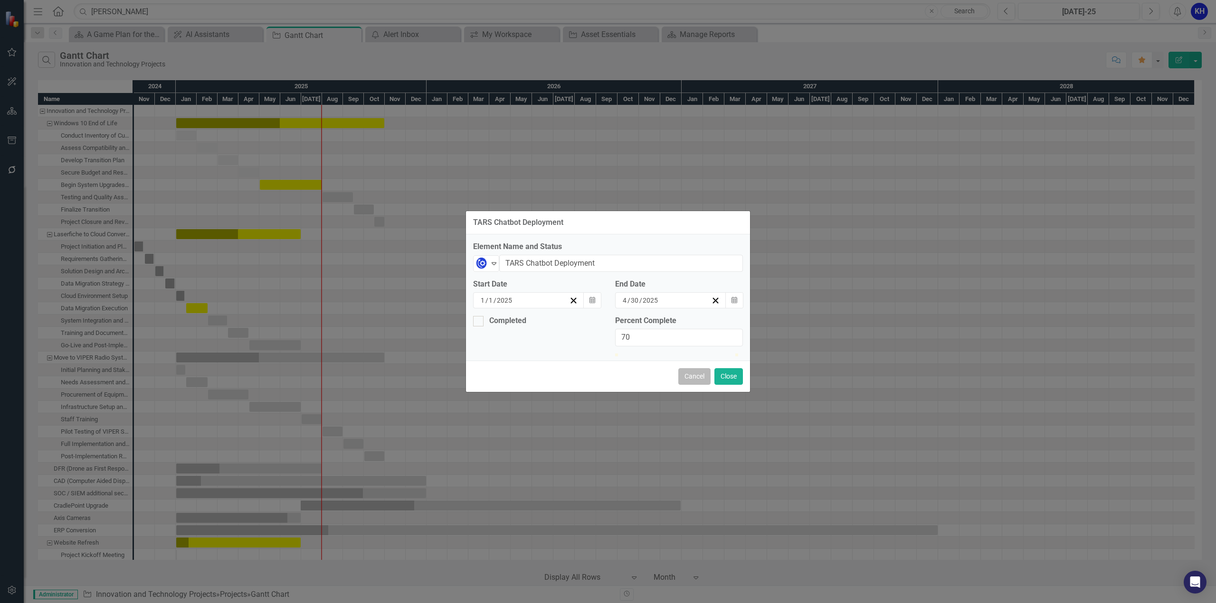
click at [690, 385] on button "Cancel" at bounding box center [694, 376] width 32 height 17
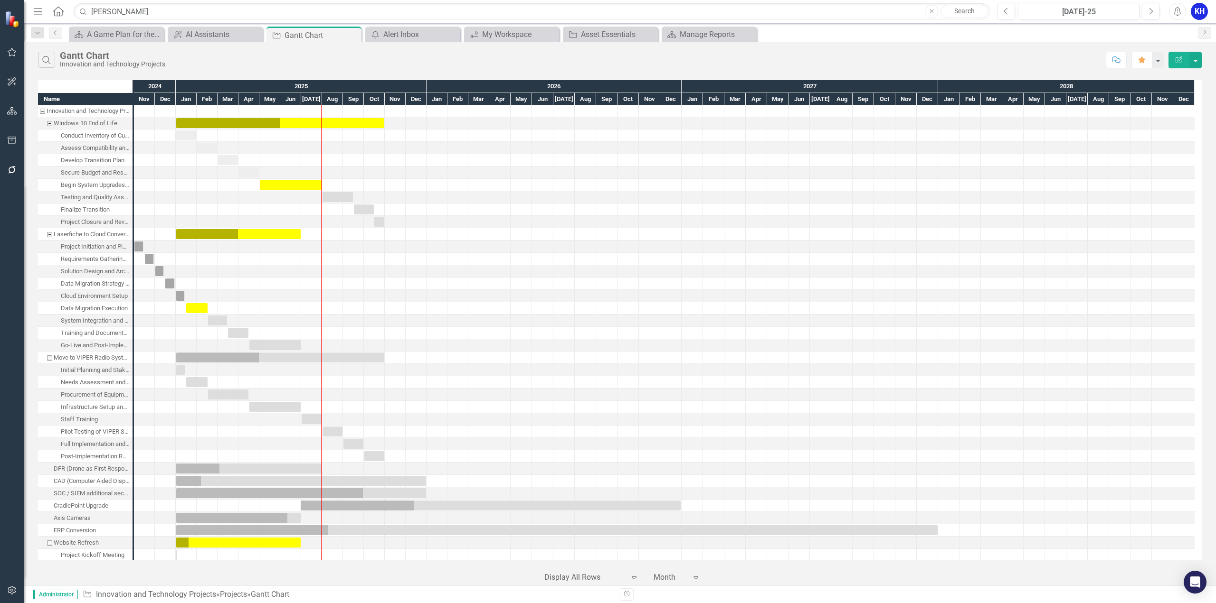
click at [677, 576] on div at bounding box center [669, 578] width 33 height 13
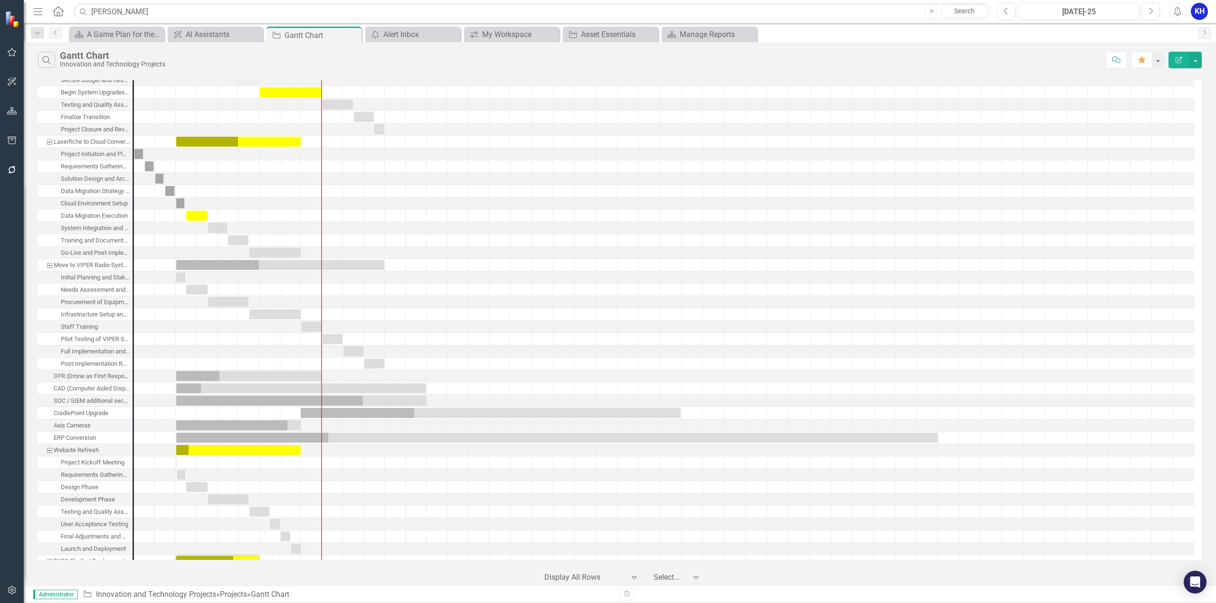
scroll to position [190, 0]
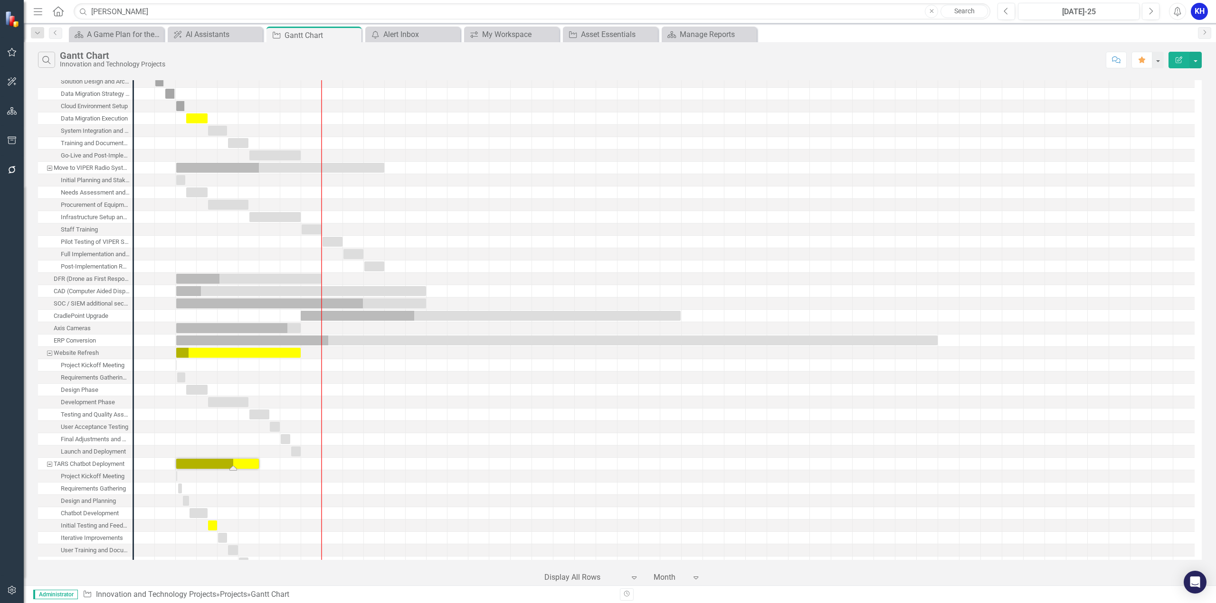
click at [740, 567] on div "‹ Previous 1 (current) › Next Display All Rows Expand Month Expand" at bounding box center [619, 574] width 1163 height 23
click at [667, 576] on div at bounding box center [669, 578] width 33 height 13
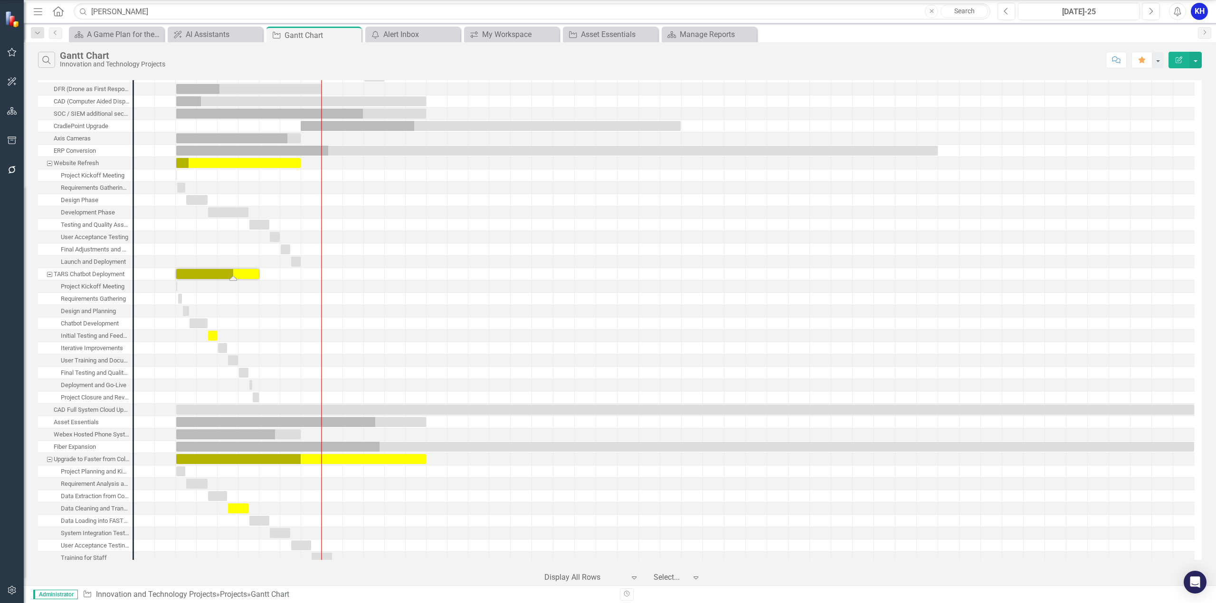
scroll to position [47, 0]
click at [777, 566] on div "‹ Previous 1 (current) › Next Display All Rows Expand 7 results available. Use …" at bounding box center [619, 574] width 1163 height 23
click at [95, 115] on div "SOC / SIEM additional security enhancements" at bounding box center [92, 114] width 76 height 12
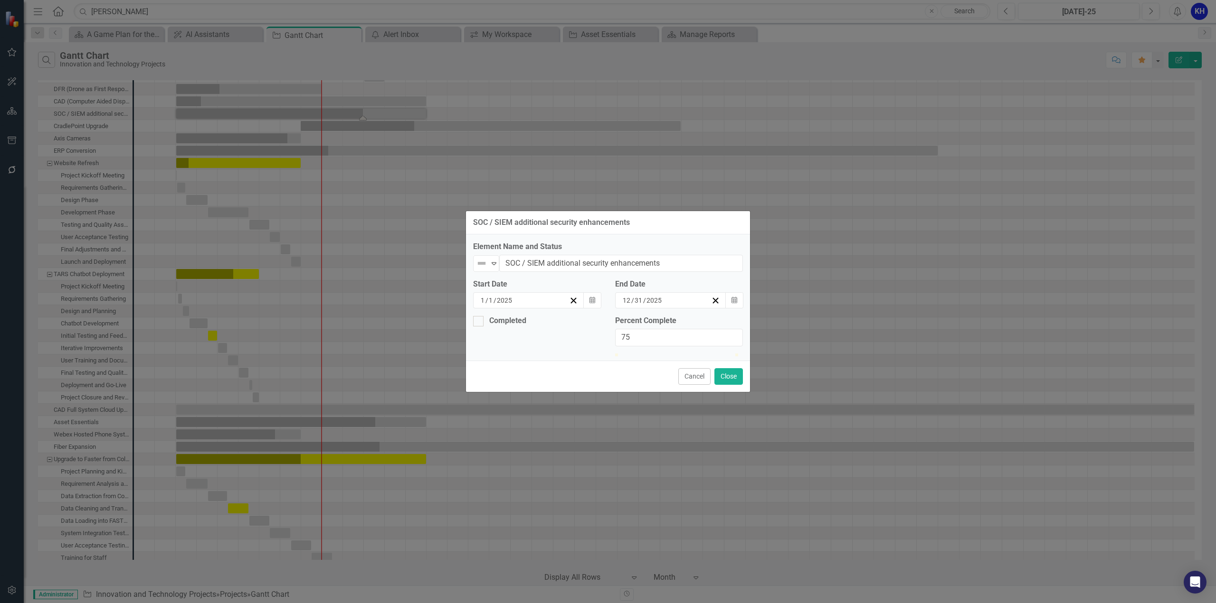
scroll to position [0, 0]
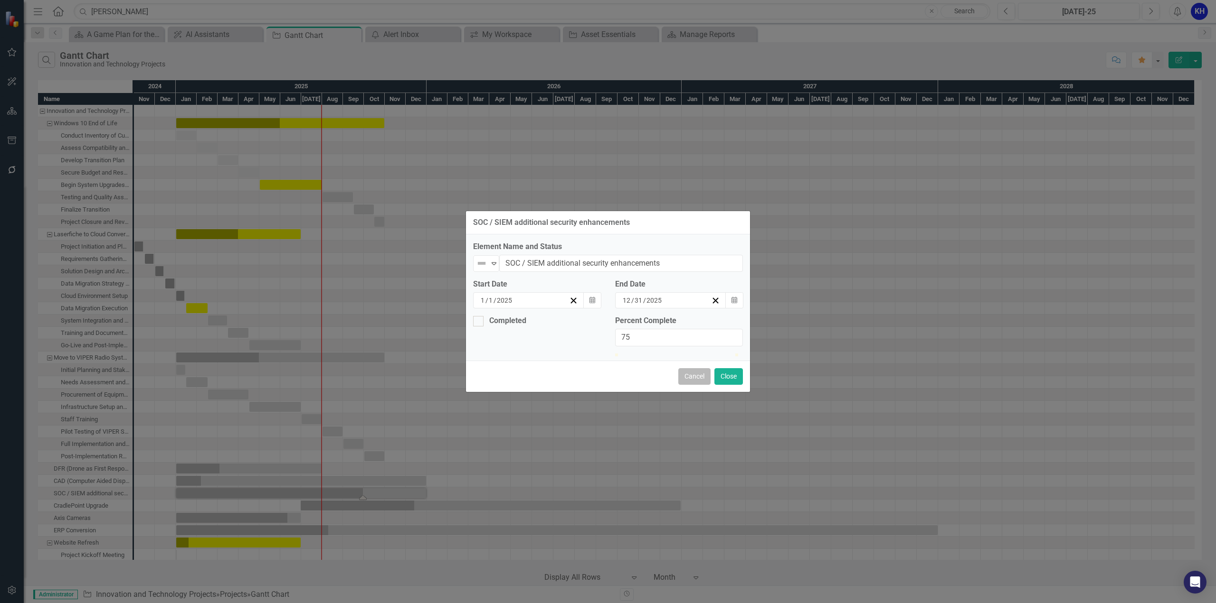
click at [683, 385] on button "Cancel" at bounding box center [694, 376] width 32 height 17
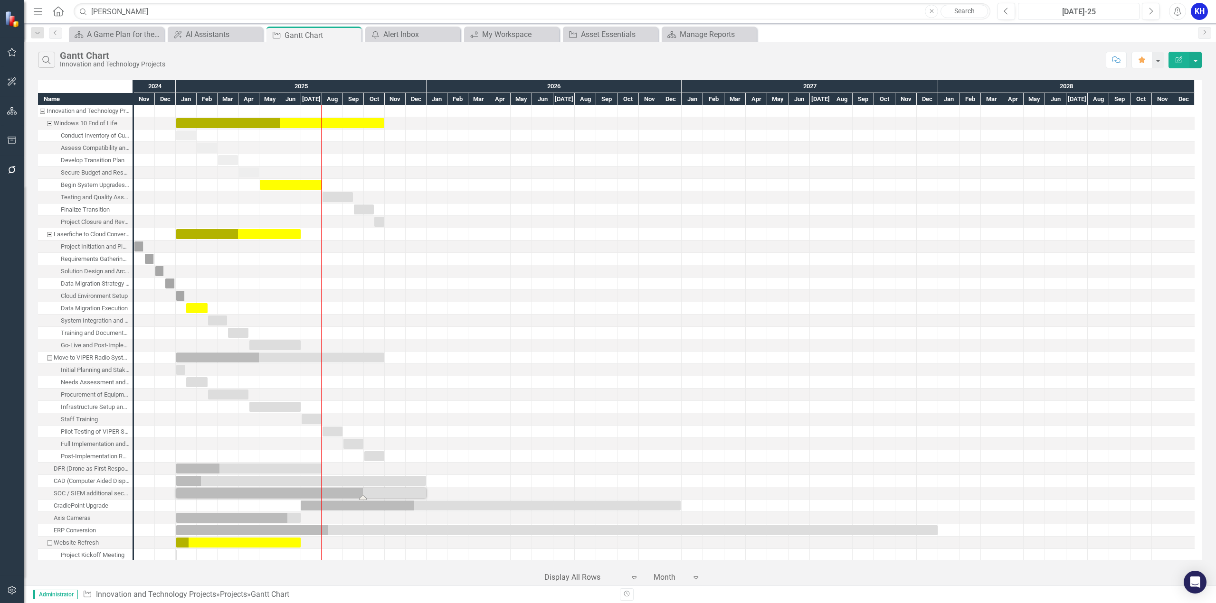
click at [1075, 13] on div "[DATE]-25" at bounding box center [1078, 11] width 115 height 11
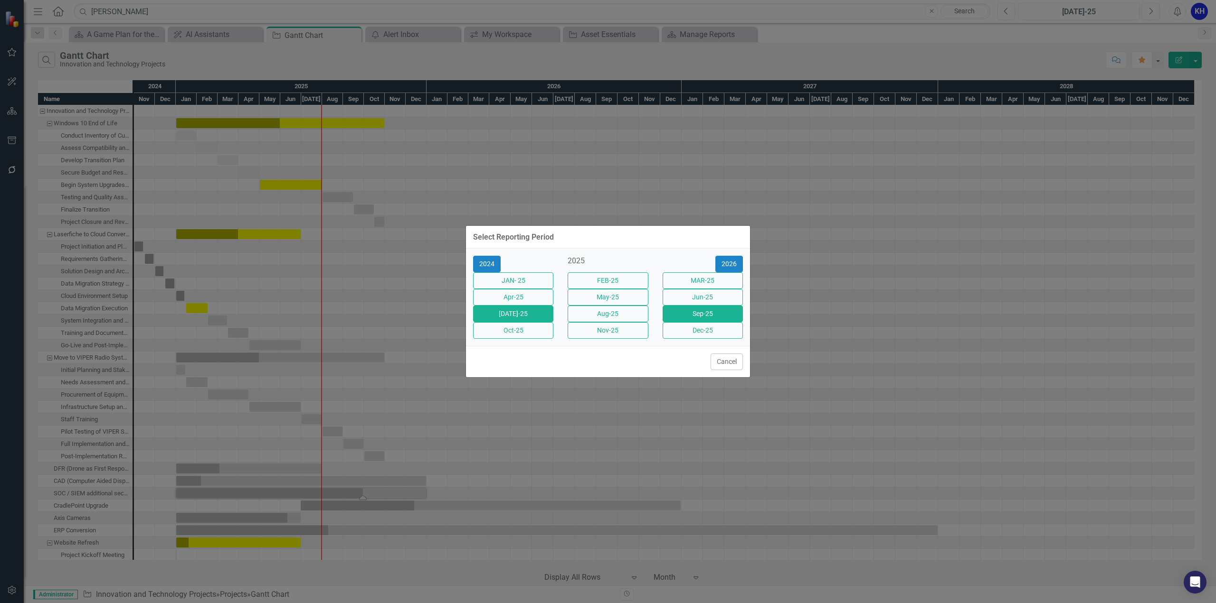
click at [681, 319] on button "Sep-25" at bounding box center [702, 314] width 80 height 17
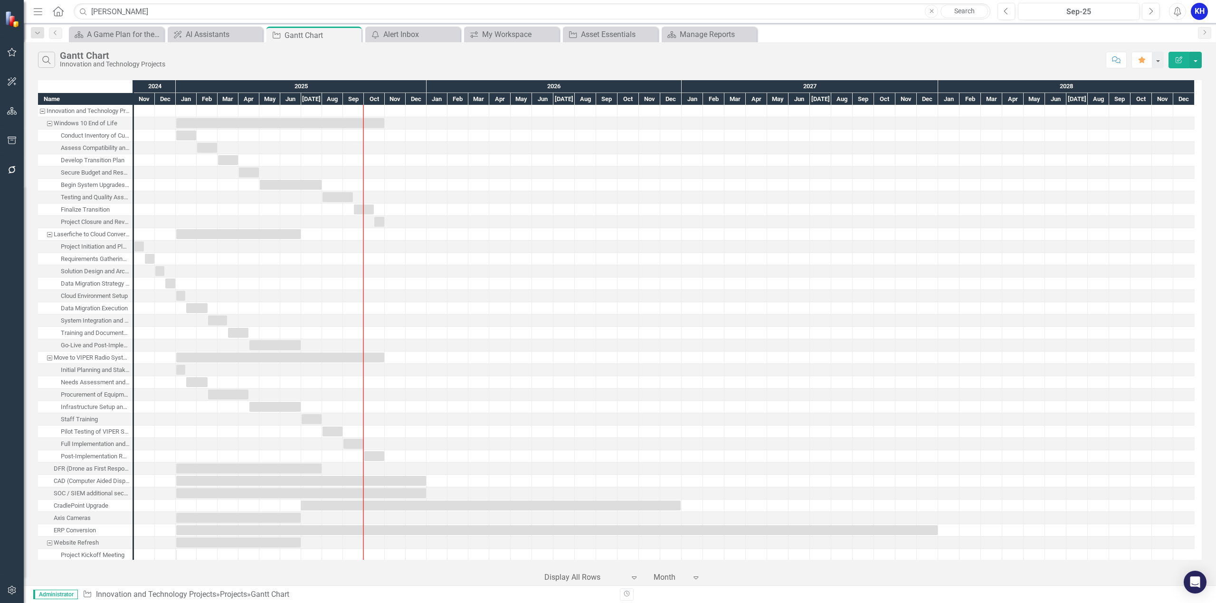
click at [631, 579] on icon "Expand" at bounding box center [633, 578] width 9 height 8
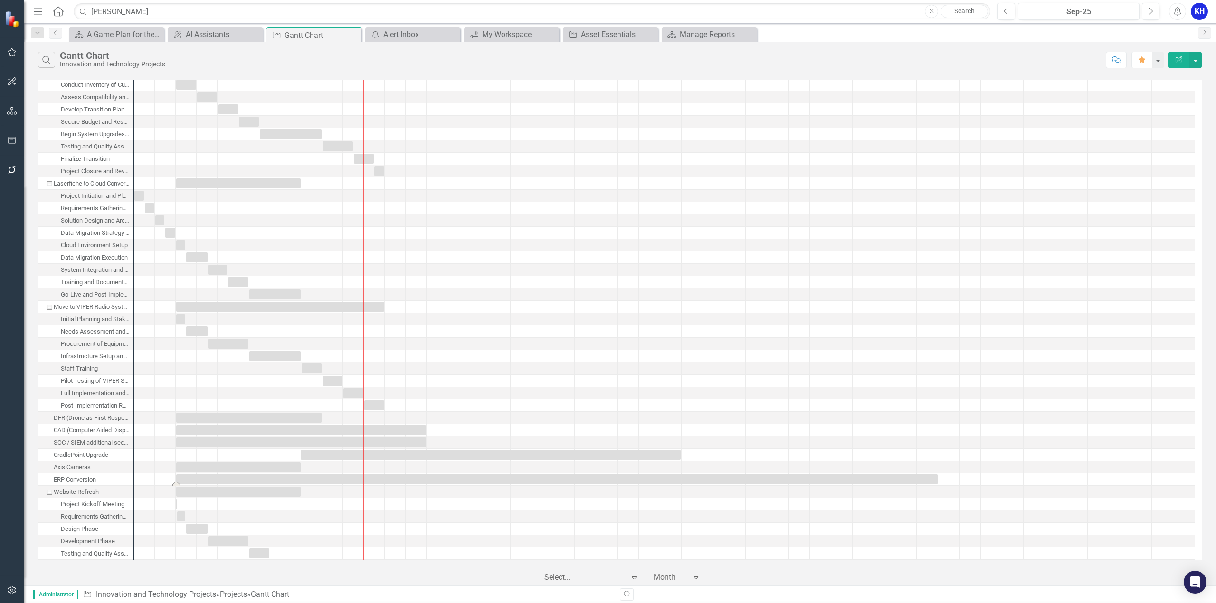
scroll to position [142, 0]
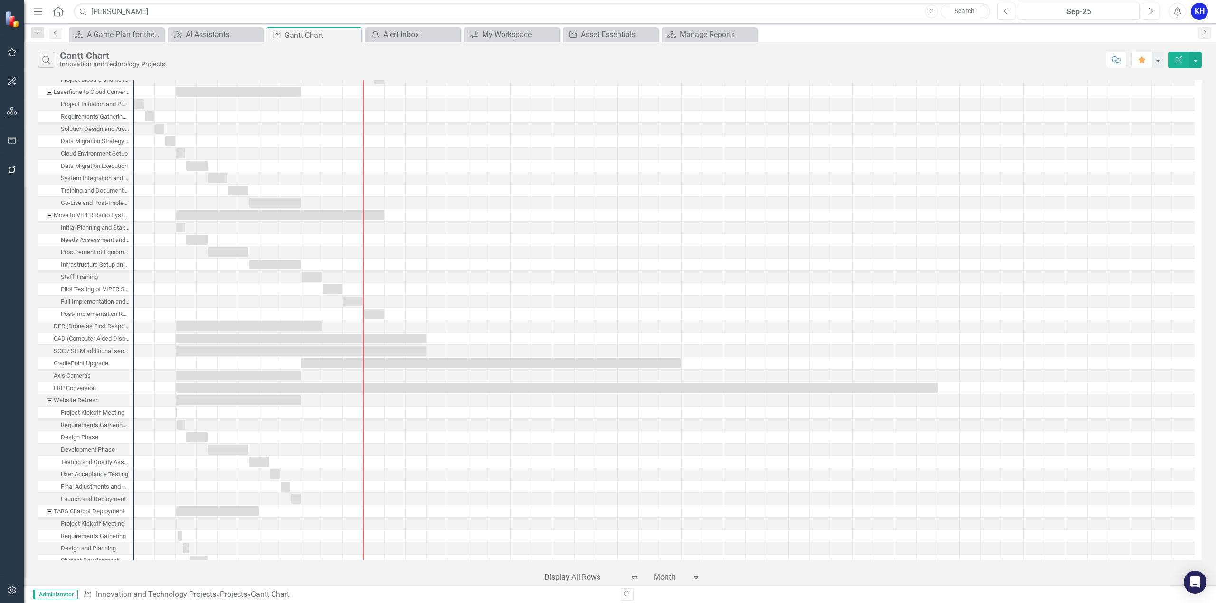
click at [756, 587] on div "Administrator Projects Innovation and Technology Projects » Projects » Gantt Ch…" at bounding box center [620, 595] width 1192 height 18
click at [757, 586] on div "Administrator Projects Innovation and Technology Projects » Projects » Gantt Ch…" at bounding box center [620, 595] width 1192 height 18
click at [625, 596] on icon "button" at bounding box center [627, 595] width 6 height 6
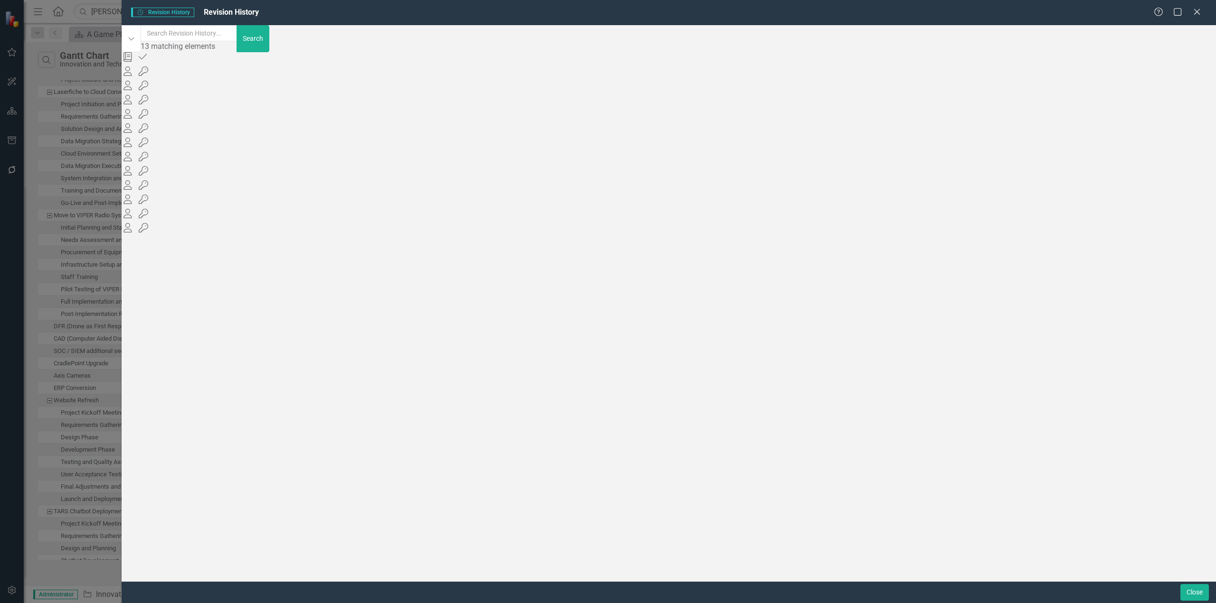
scroll to position [0, 0]
click at [1195, 9] on icon "Close" at bounding box center [1196, 11] width 12 height 9
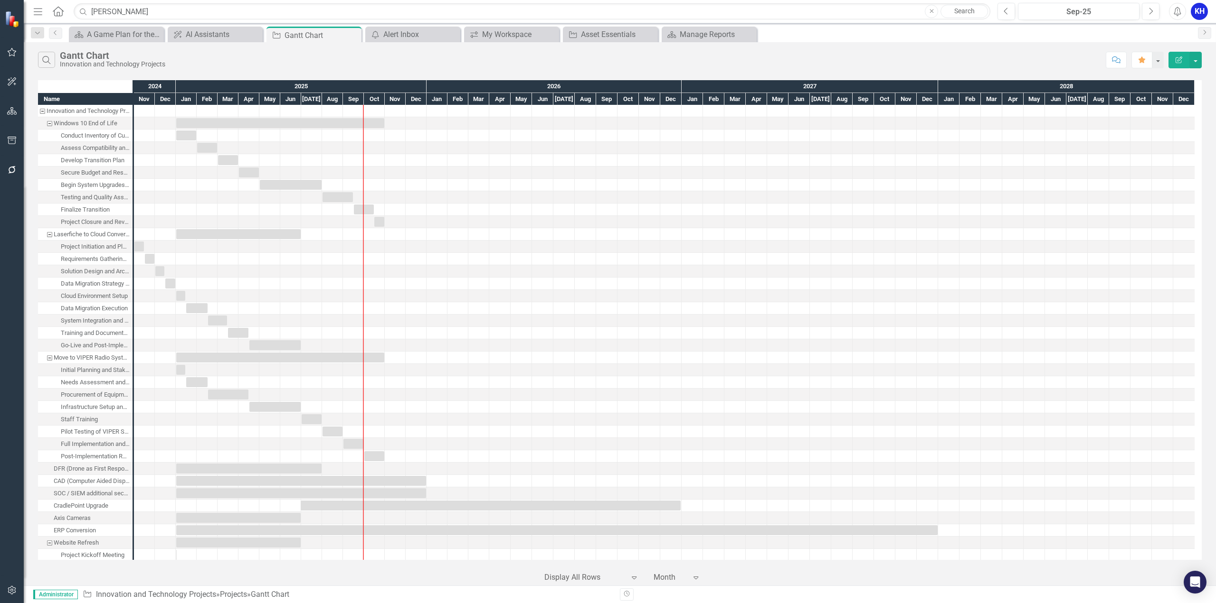
click at [696, 577] on icon "Expand" at bounding box center [695, 578] width 9 height 8
click at [769, 583] on div "‹ Previous 1 (current) › Next Display All Rows Expand Month Expand" at bounding box center [619, 574] width 1163 height 23
click at [1194, 58] on button "button" at bounding box center [1195, 60] width 12 height 17
click at [1182, 75] on link "Edit Report Edit Report" at bounding box center [1163, 78] width 75 height 18
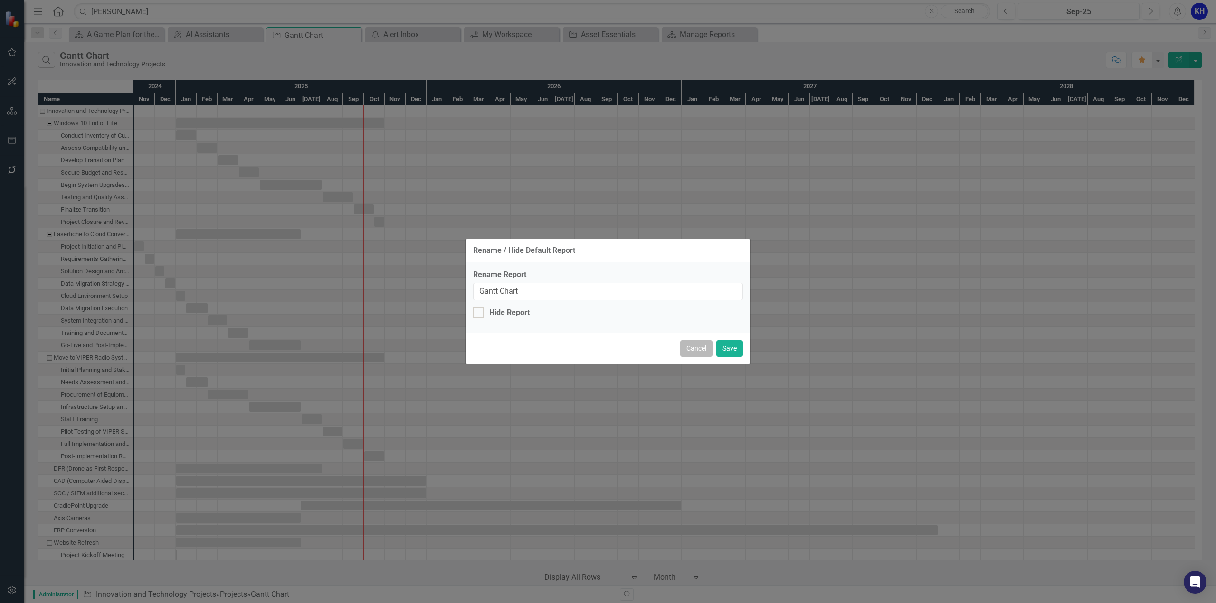
click at [689, 353] on button "Cancel" at bounding box center [696, 348] width 32 height 17
